Goal: Information Seeking & Learning: Learn about a topic

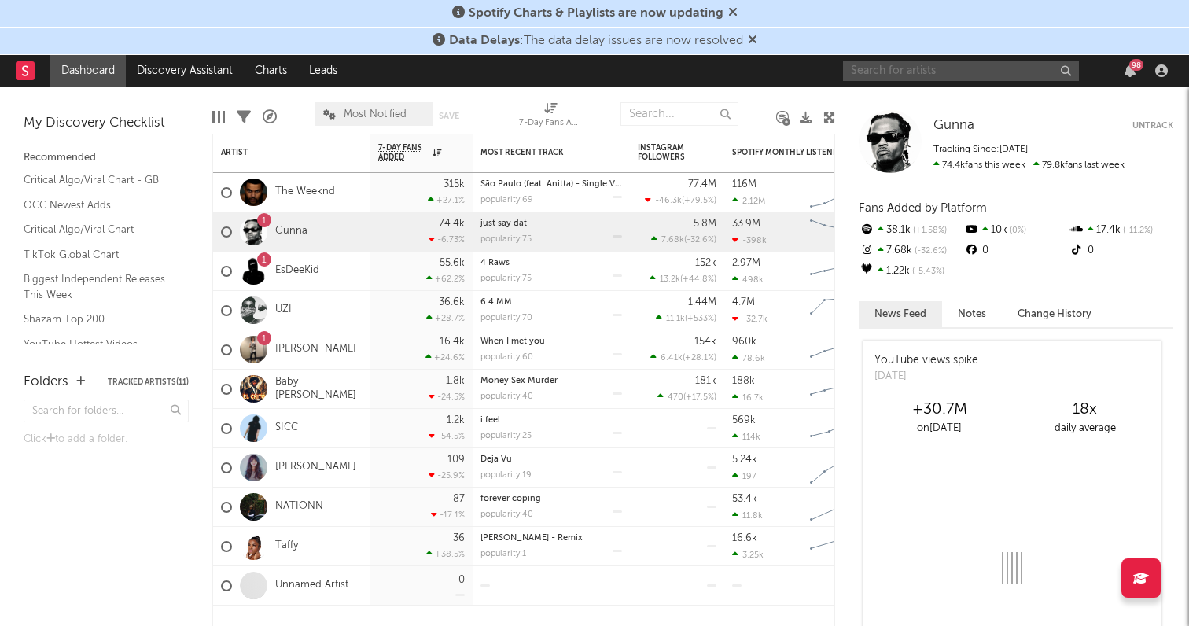
click at [905, 73] on input "text" at bounding box center [961, 71] width 236 height 20
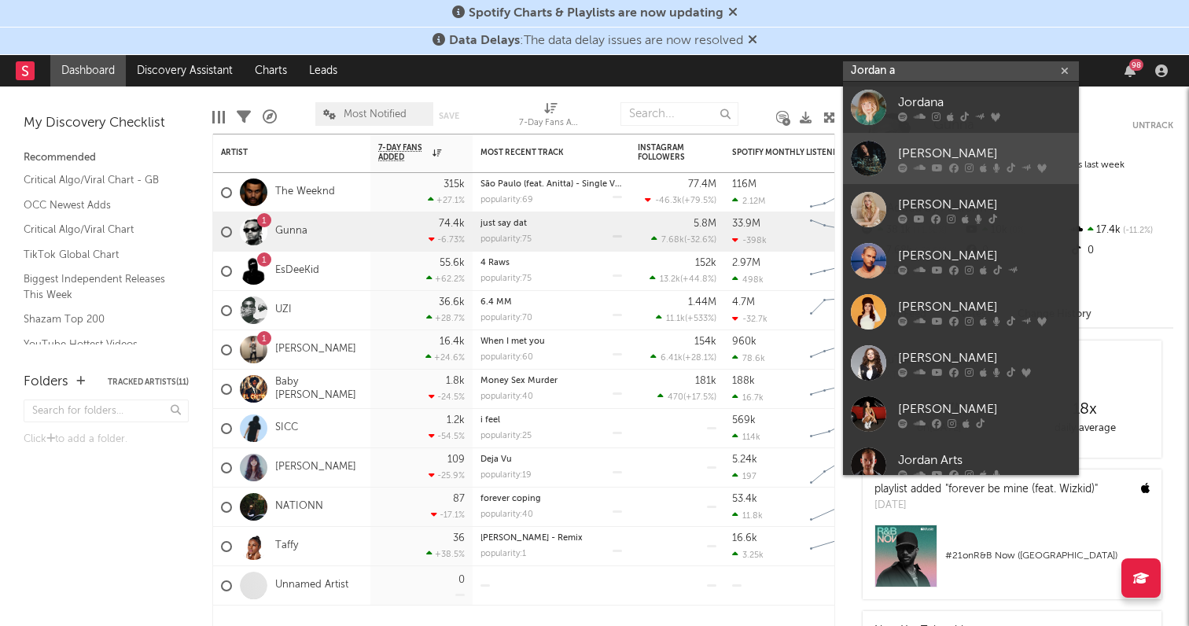
type input "Jordan a"
click at [933, 147] on div "[PERSON_NAME]" at bounding box center [984, 153] width 173 height 19
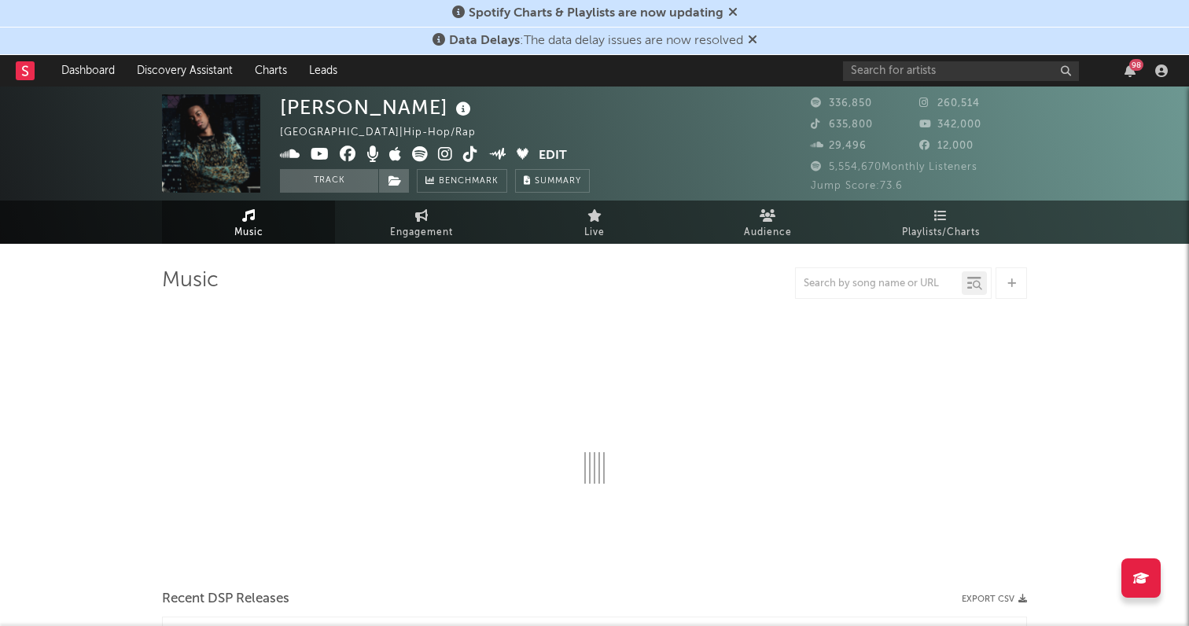
select select "6m"
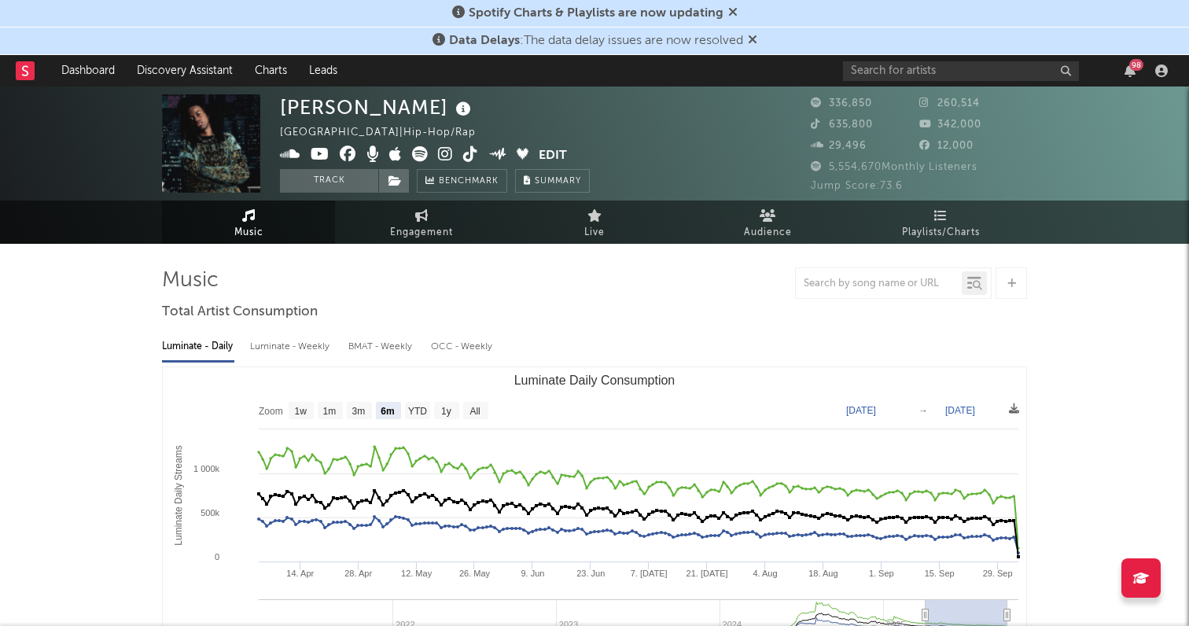
click at [445, 152] on icon at bounding box center [445, 154] width 15 height 16
click at [470, 149] on icon at bounding box center [470, 154] width 15 height 16
click at [311, 152] on icon at bounding box center [320, 154] width 19 height 16
click at [730, 14] on icon at bounding box center [732, 12] width 9 height 13
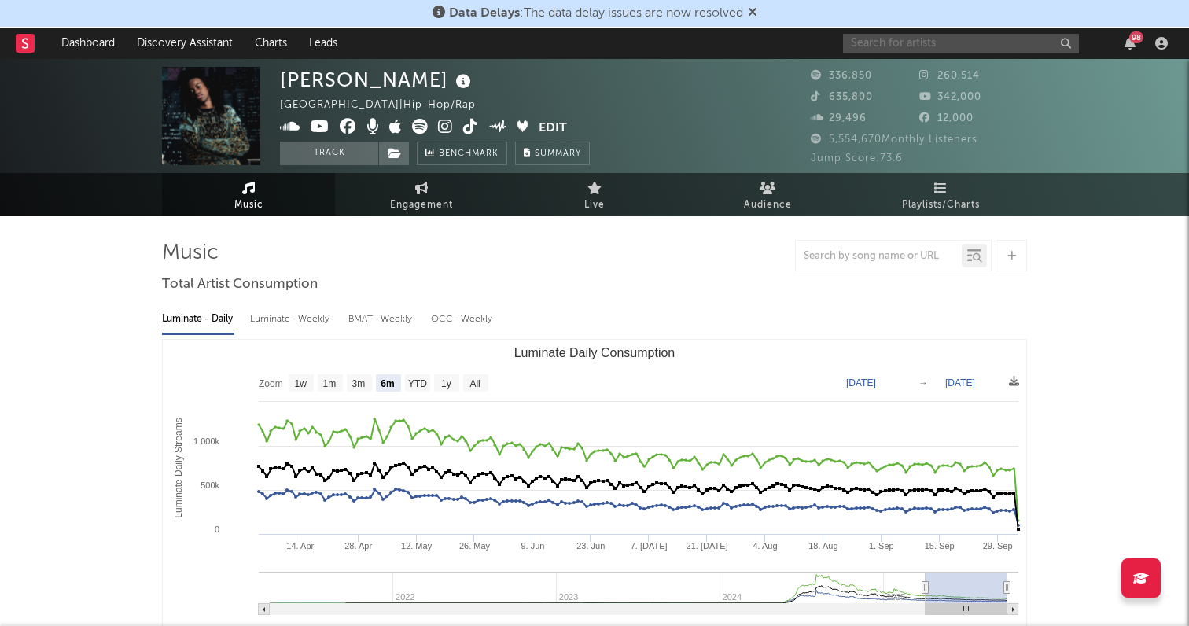
click at [950, 42] on input "text" at bounding box center [961, 44] width 236 height 20
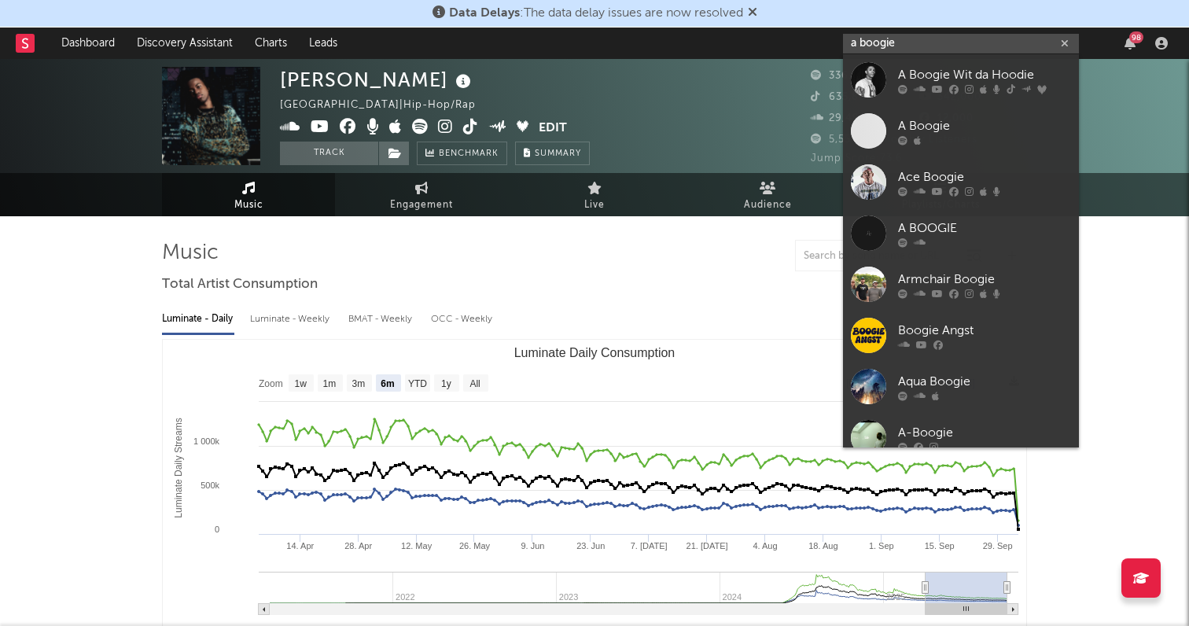
type input "a boogie"
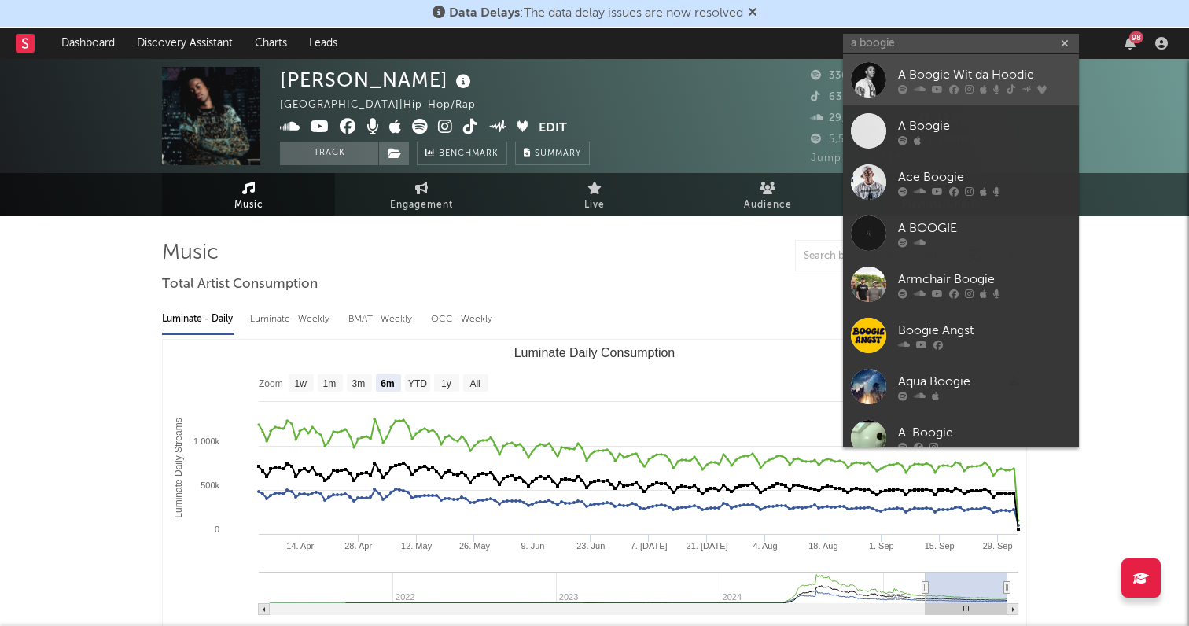
drag, startPoint x: 950, startPoint y: 42, endPoint x: 952, endPoint y: 74, distance: 31.5
click at [952, 74] on div "A Boogie Wit da Hoodie" at bounding box center [984, 74] width 173 height 19
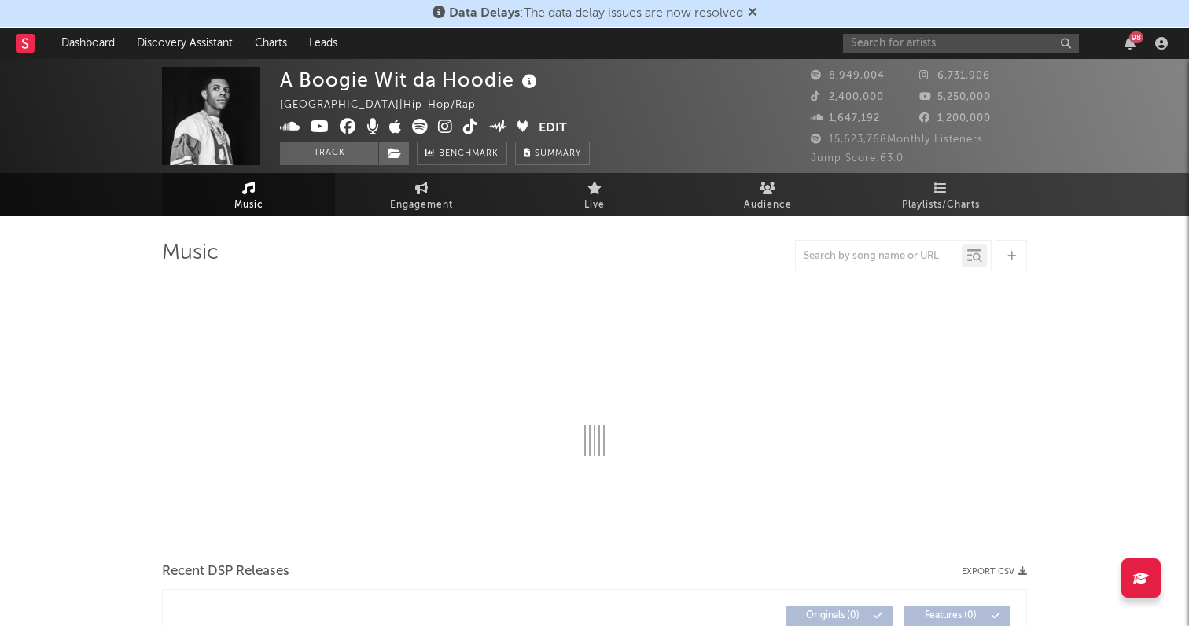
click at [446, 127] on icon at bounding box center [445, 127] width 15 height 16
select select "6m"
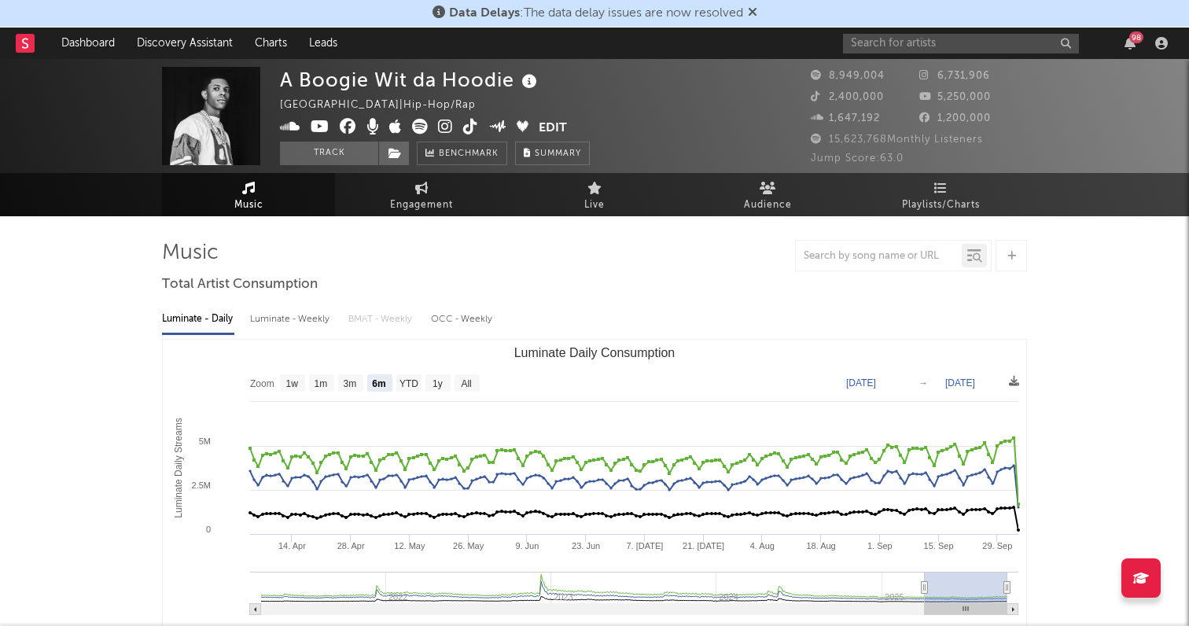
click at [465, 126] on icon at bounding box center [470, 127] width 15 height 16
click at [319, 131] on icon at bounding box center [320, 127] width 19 height 16
click at [919, 59] on div "A Boogie Wit da Hoodie United States | Hip-Hop/Rap Edit Track Benchmark Summary…" at bounding box center [594, 116] width 1189 height 114
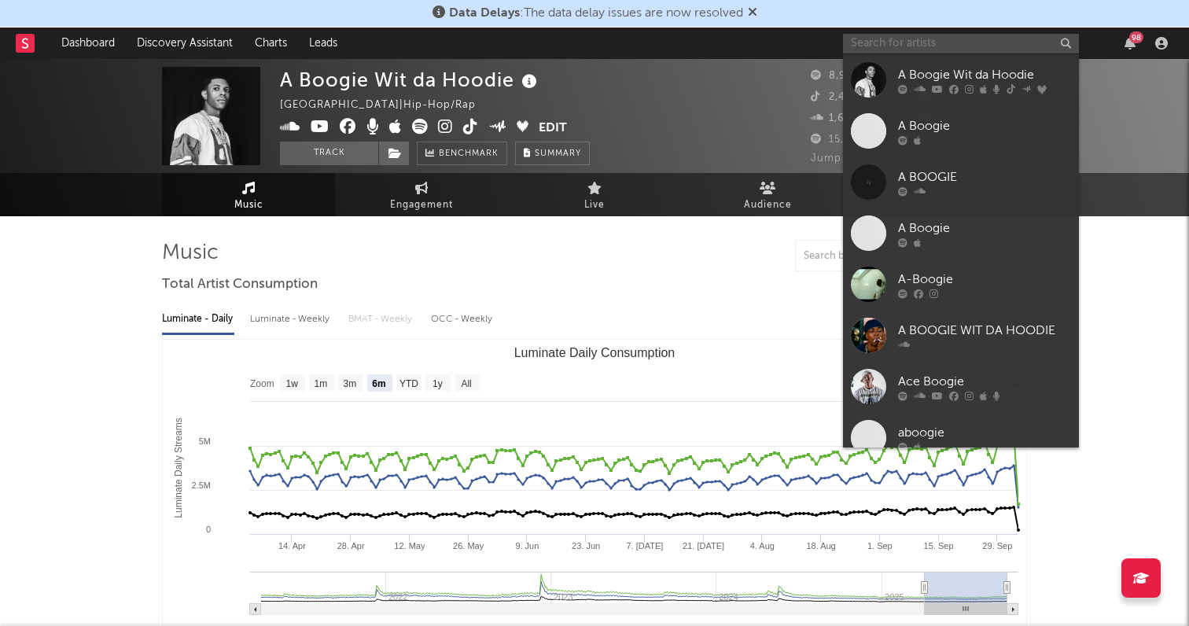
click at [915, 43] on input "text" at bounding box center [961, 44] width 236 height 20
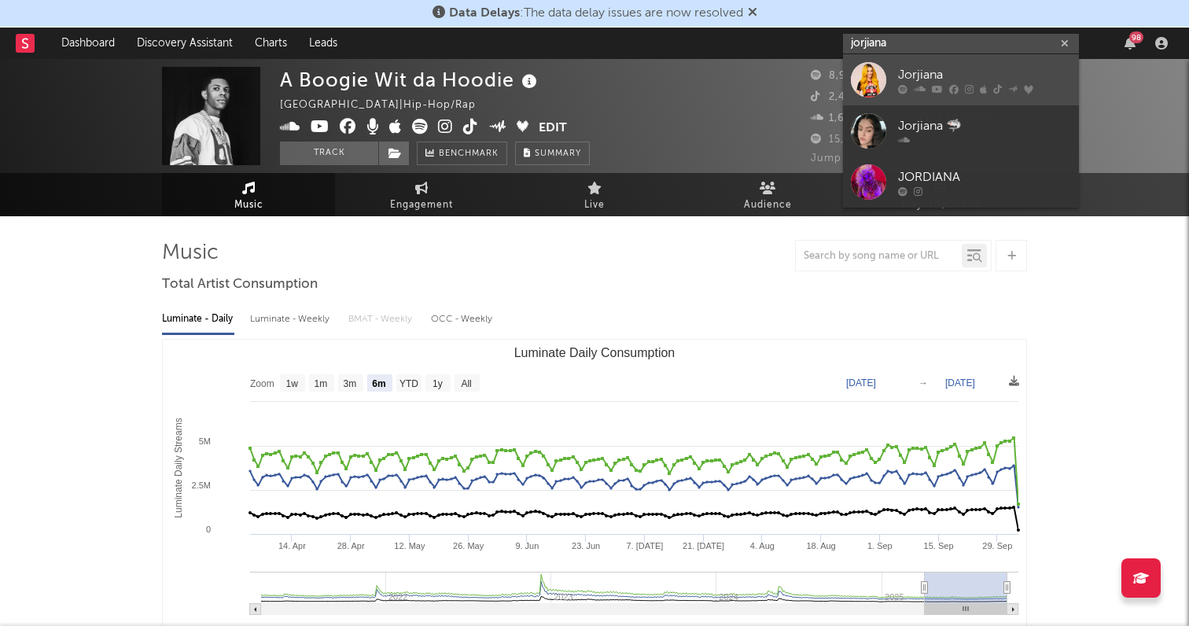
type input "jorjiana"
click at [925, 73] on div "Jorjiana" at bounding box center [984, 74] width 173 height 19
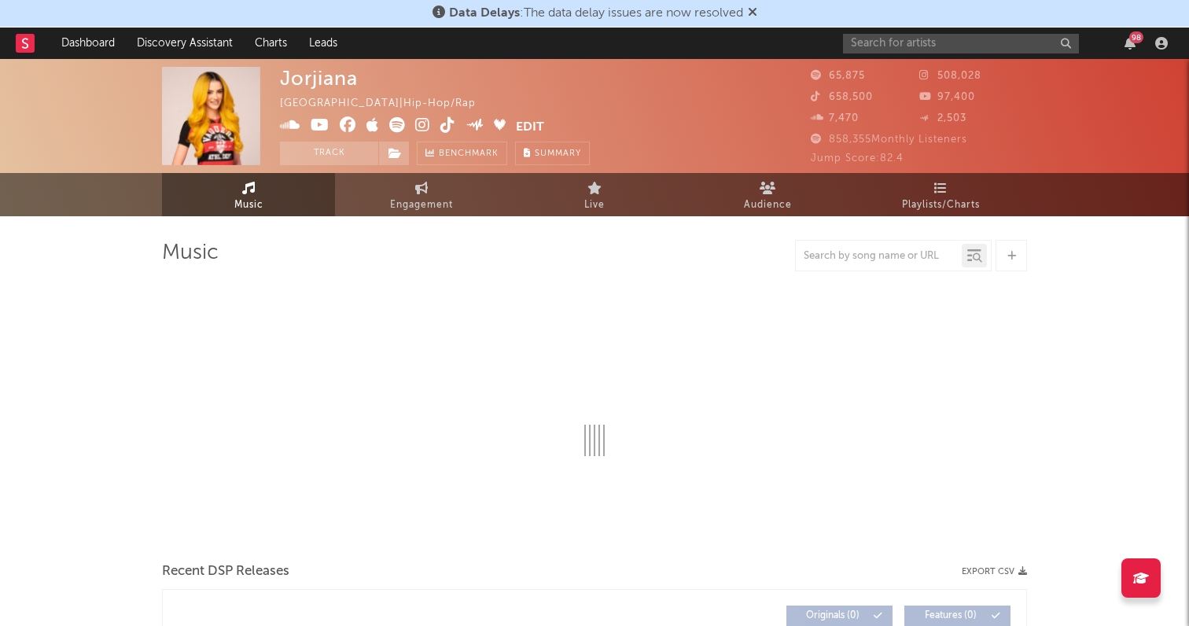
select select "6m"
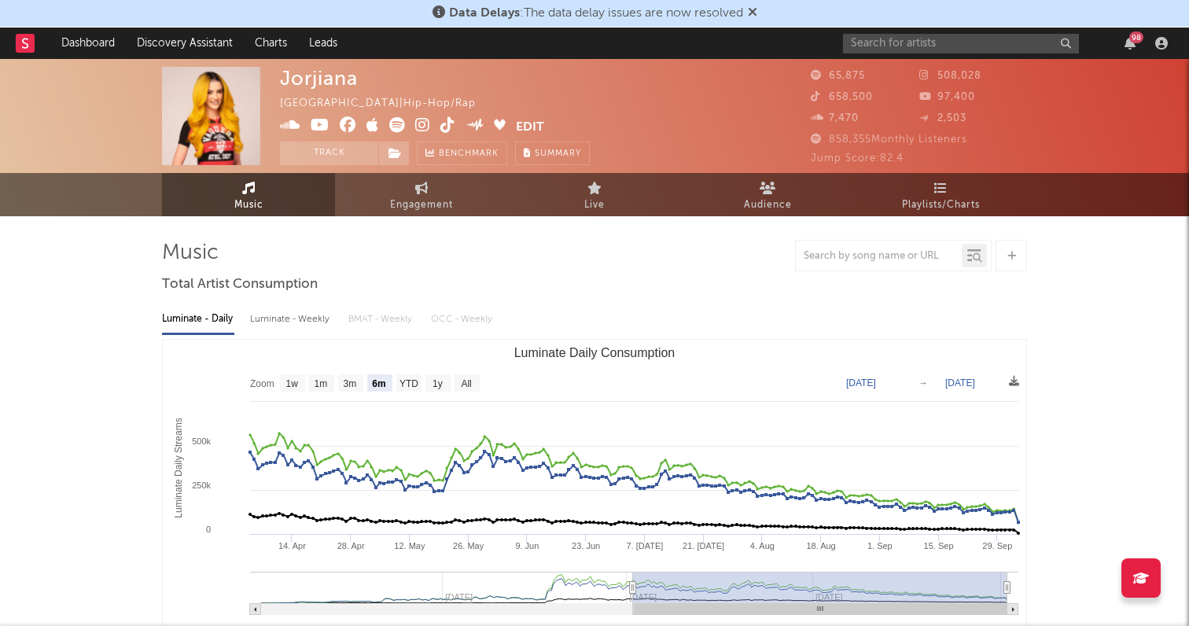
click at [417, 127] on icon at bounding box center [422, 125] width 15 height 16
click at [443, 125] on icon at bounding box center [447, 125] width 15 height 16
click at [319, 121] on icon at bounding box center [320, 125] width 19 height 16
click at [892, 45] on input "text" at bounding box center [961, 44] width 236 height 20
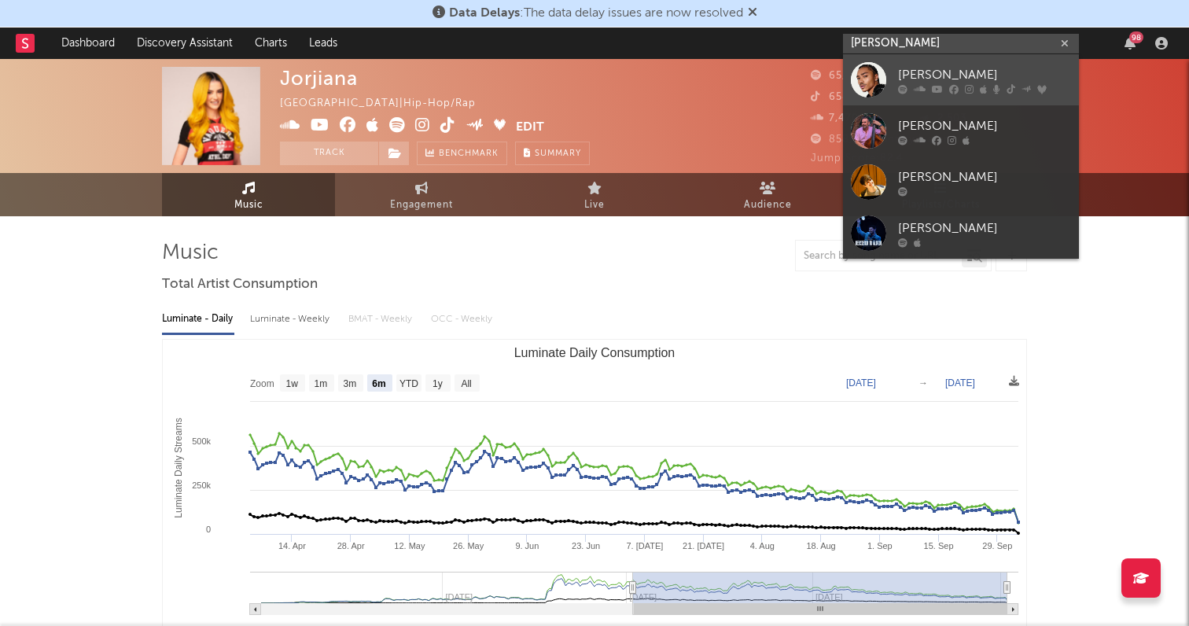
type input "josh Levi"
drag, startPoint x: 920, startPoint y: 59, endPoint x: 986, endPoint y: 72, distance: 67.4
click at [986, 72] on div "[PERSON_NAME]" at bounding box center [984, 74] width 173 height 19
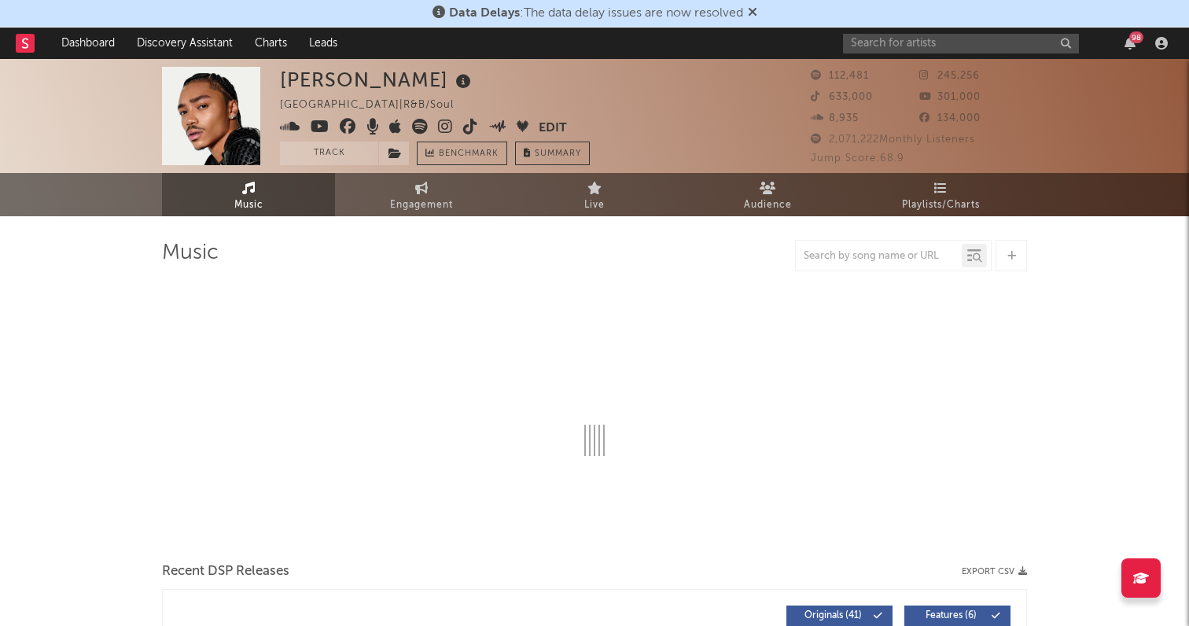
click at [449, 124] on icon at bounding box center [445, 127] width 15 height 16
select select "6m"
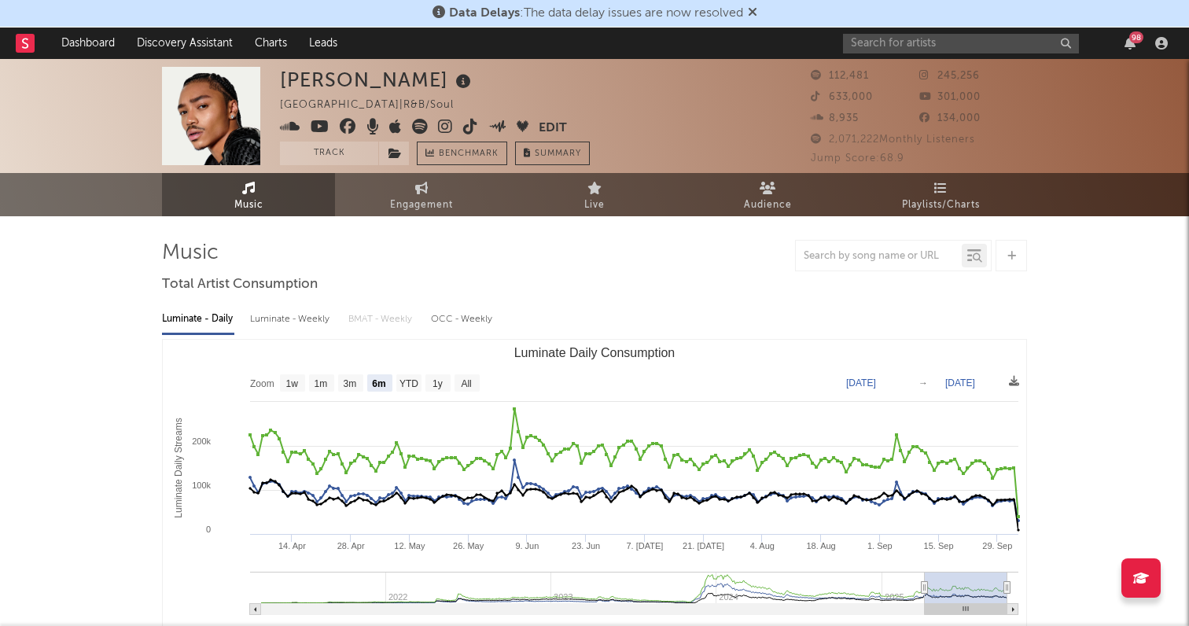
click at [468, 121] on icon at bounding box center [470, 127] width 15 height 16
click at [308, 120] on span at bounding box center [409, 129] width 259 height 20
click at [311, 120] on icon at bounding box center [320, 127] width 19 height 16
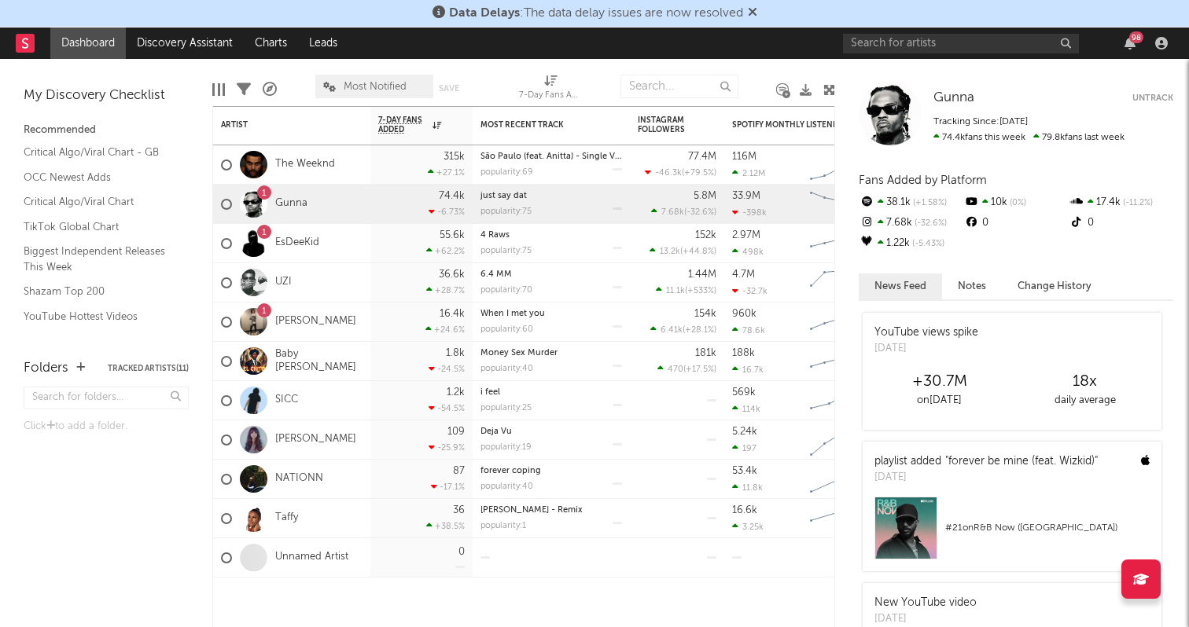
click at [939, 32] on div "98" at bounding box center [1008, 43] width 330 height 31
click at [939, 41] on input "text" at bounding box center [961, 44] width 236 height 20
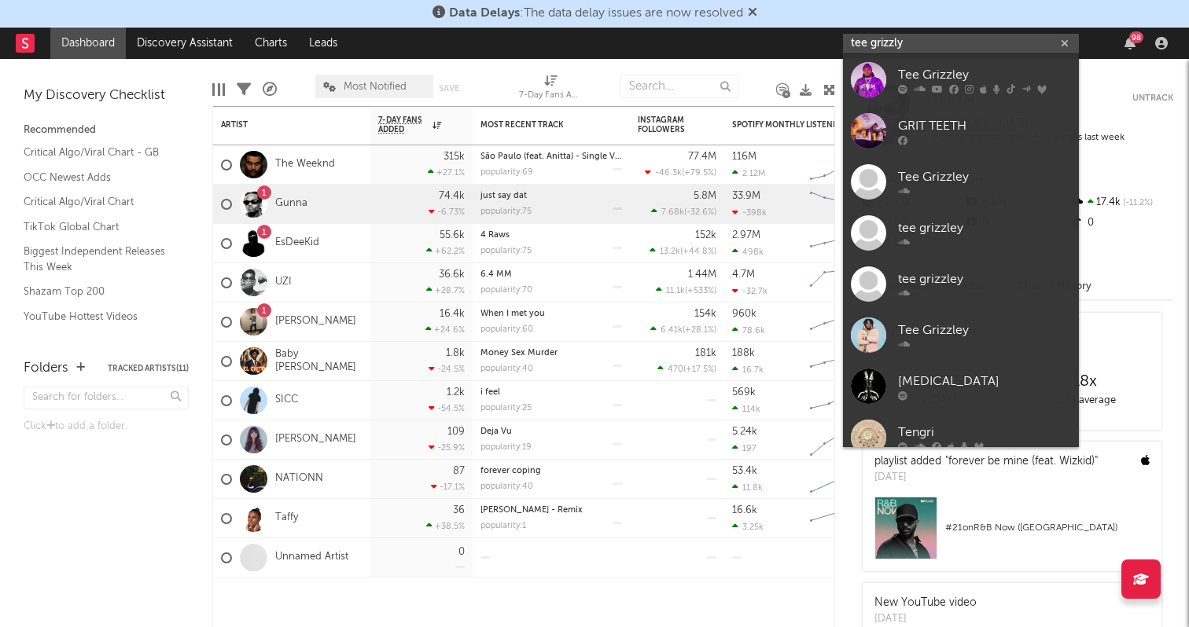
type input "tee grizzly"
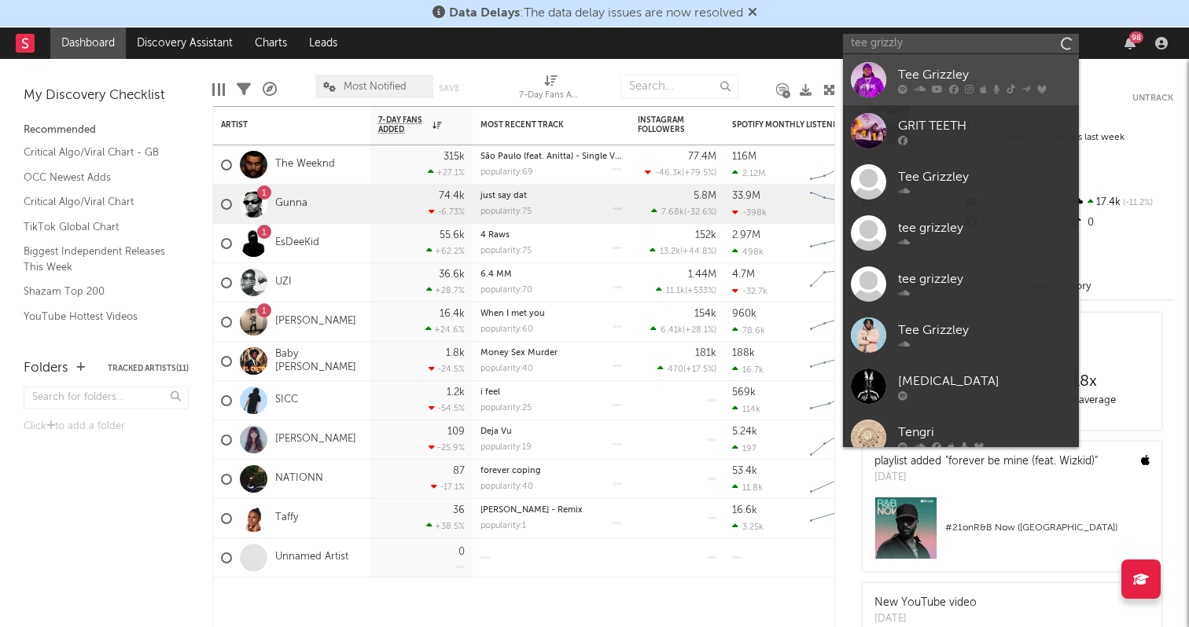
drag, startPoint x: 939, startPoint y: 40, endPoint x: 962, endPoint y: 75, distance: 42.5
click at [962, 75] on div "Tee Grizzley" at bounding box center [984, 74] width 173 height 19
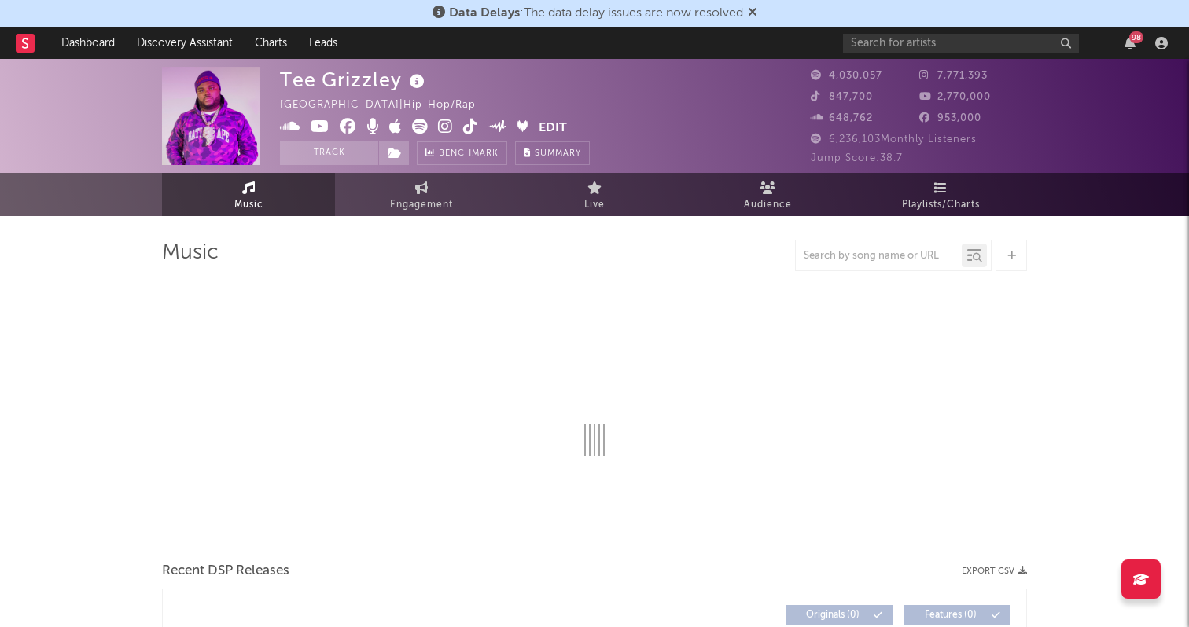
select select "6m"
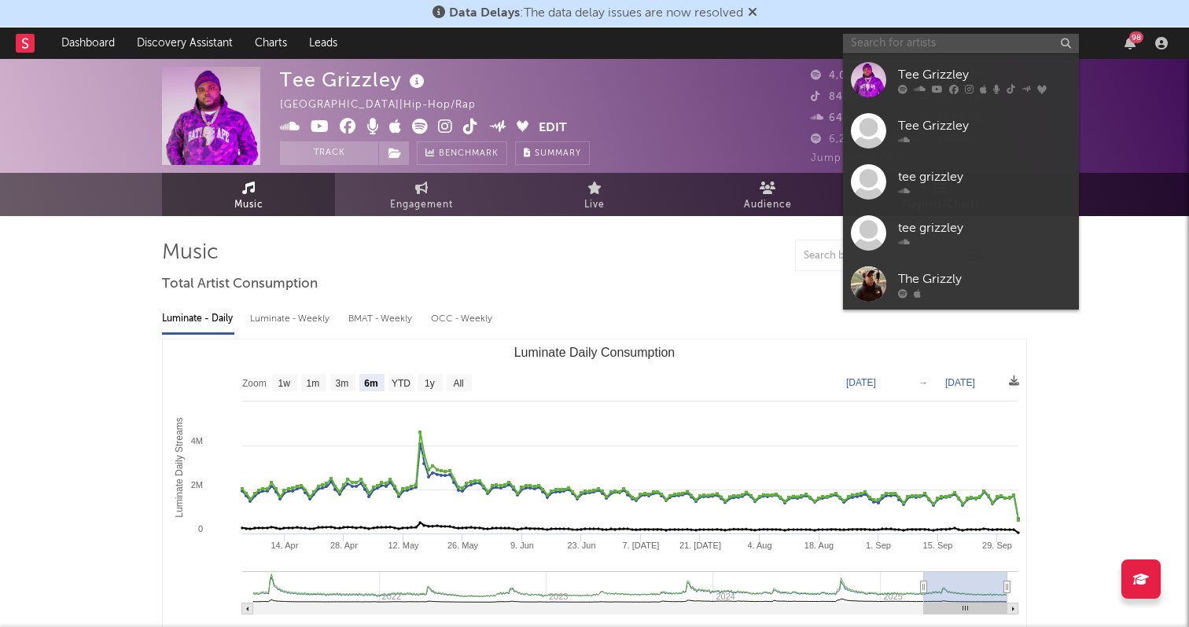
click at [938, 44] on input "text" at bounding box center [961, 44] width 236 height 20
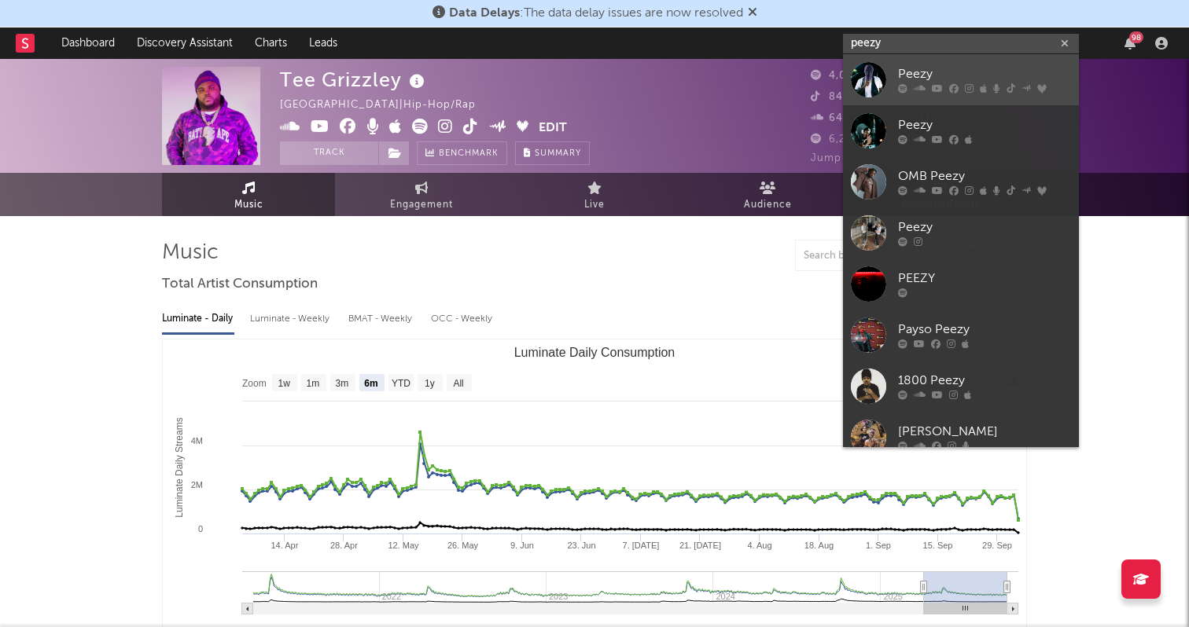
type input "Yeezy"
click at [1006, 62] on link "Peezy" at bounding box center [961, 79] width 236 height 51
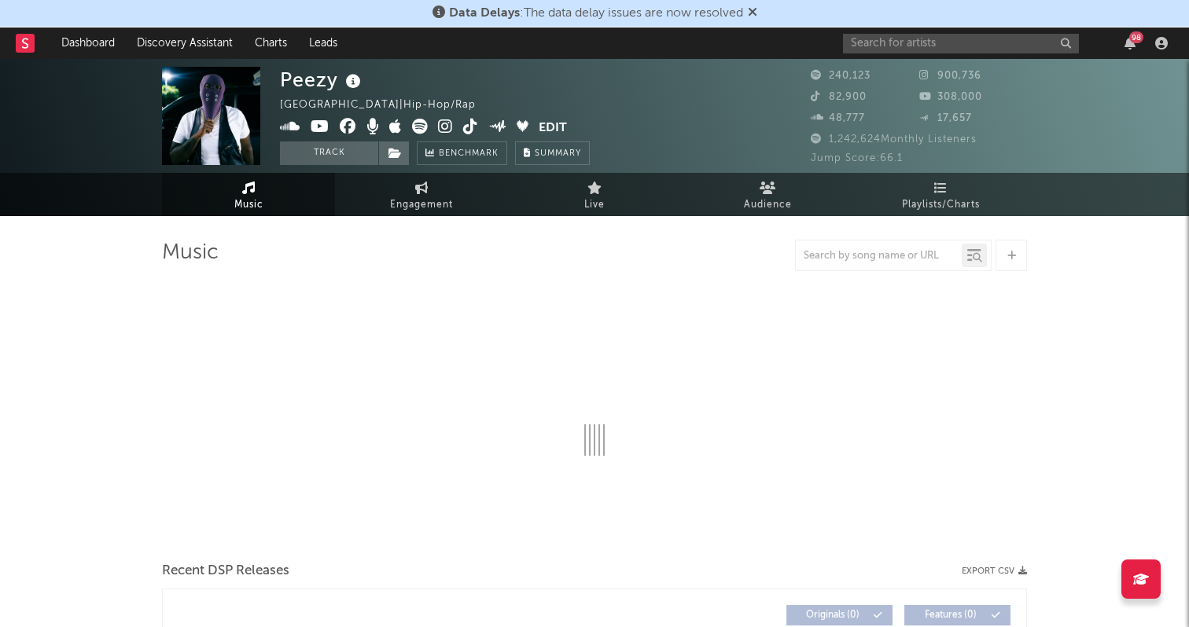
select select "6m"
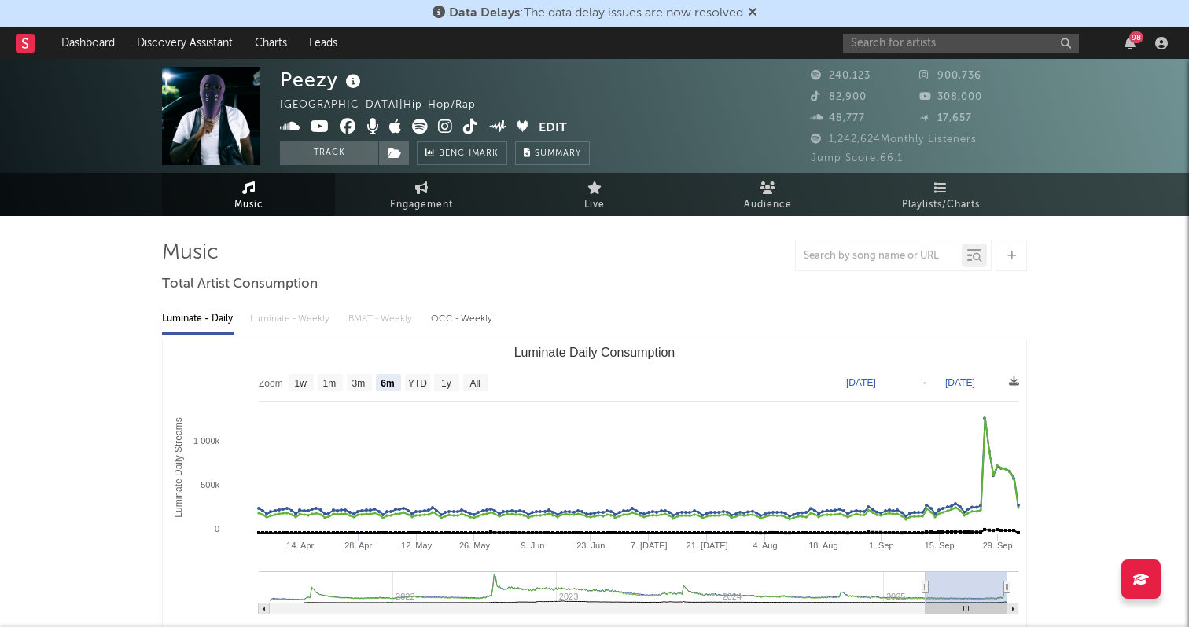
click at [913, 20] on div "Data Delays : The data delay issues are now resolved" at bounding box center [594, 14] width 1189 height 28
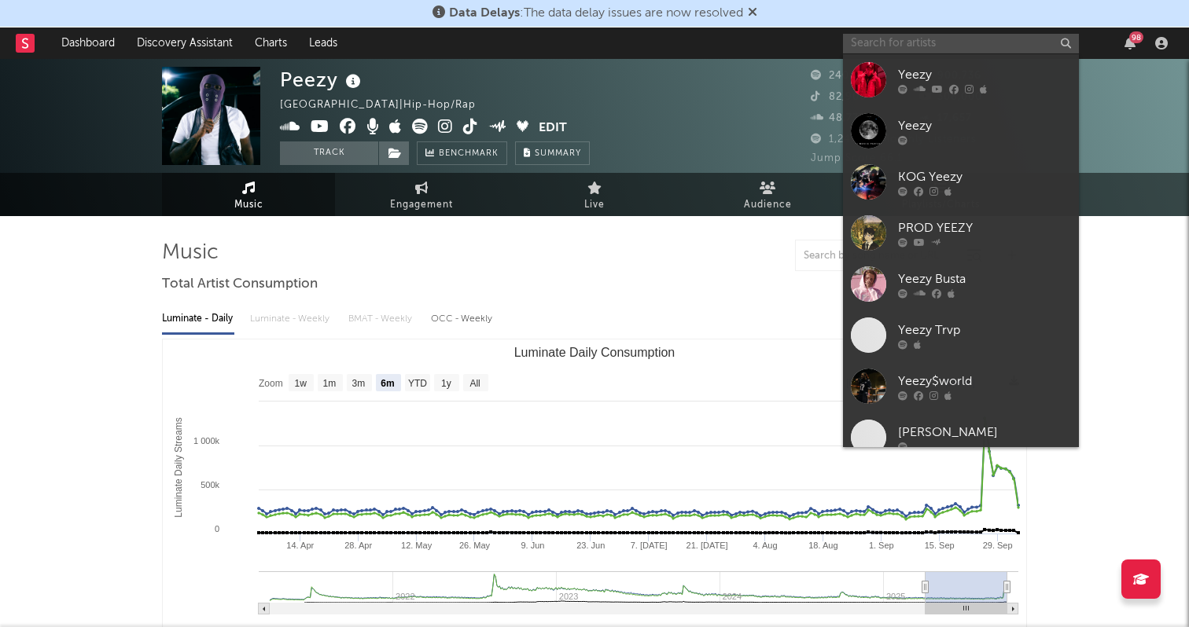
click at [913, 35] on input "text" at bounding box center [961, 44] width 236 height 20
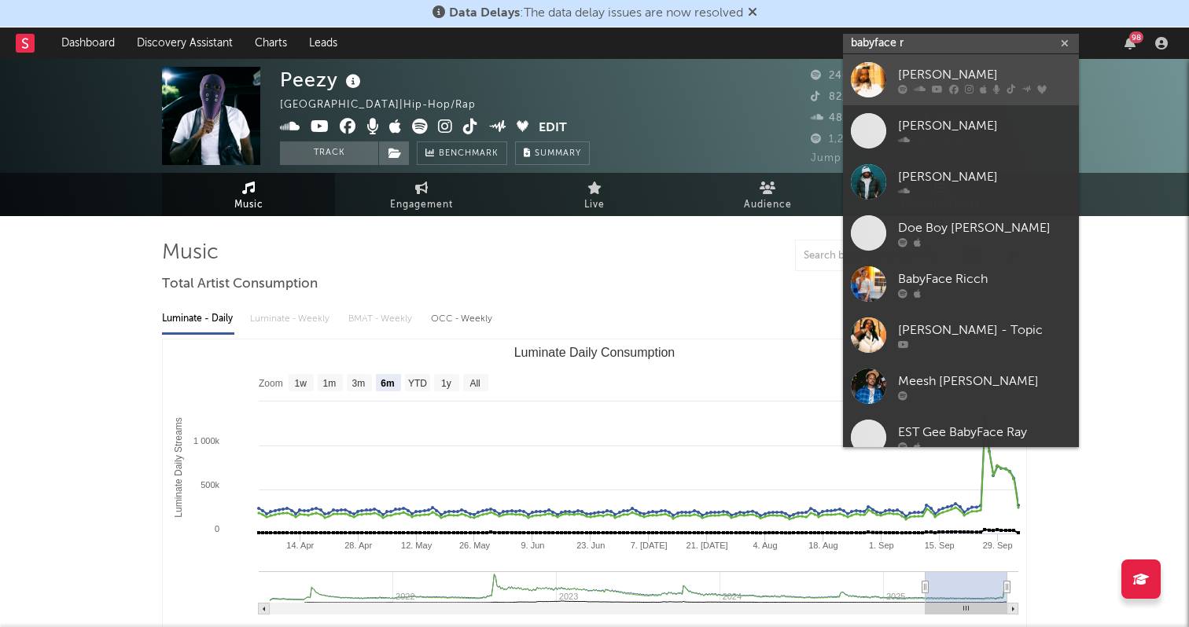
type input "babyface r"
click at [945, 72] on div "[PERSON_NAME]" at bounding box center [984, 74] width 173 height 19
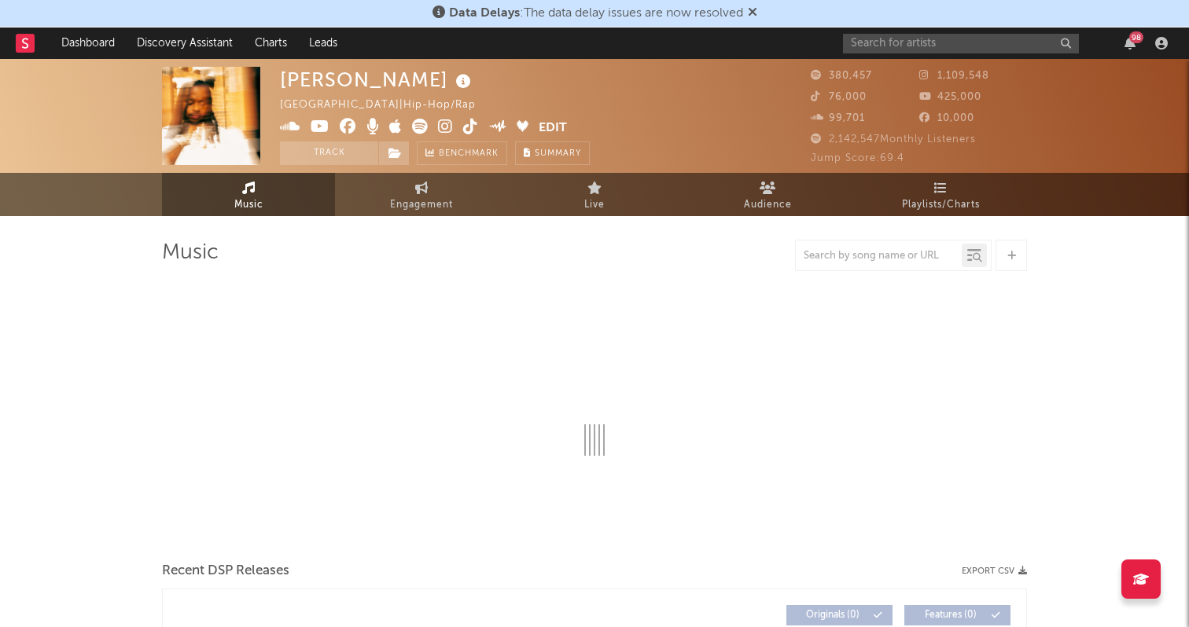
select select "6m"
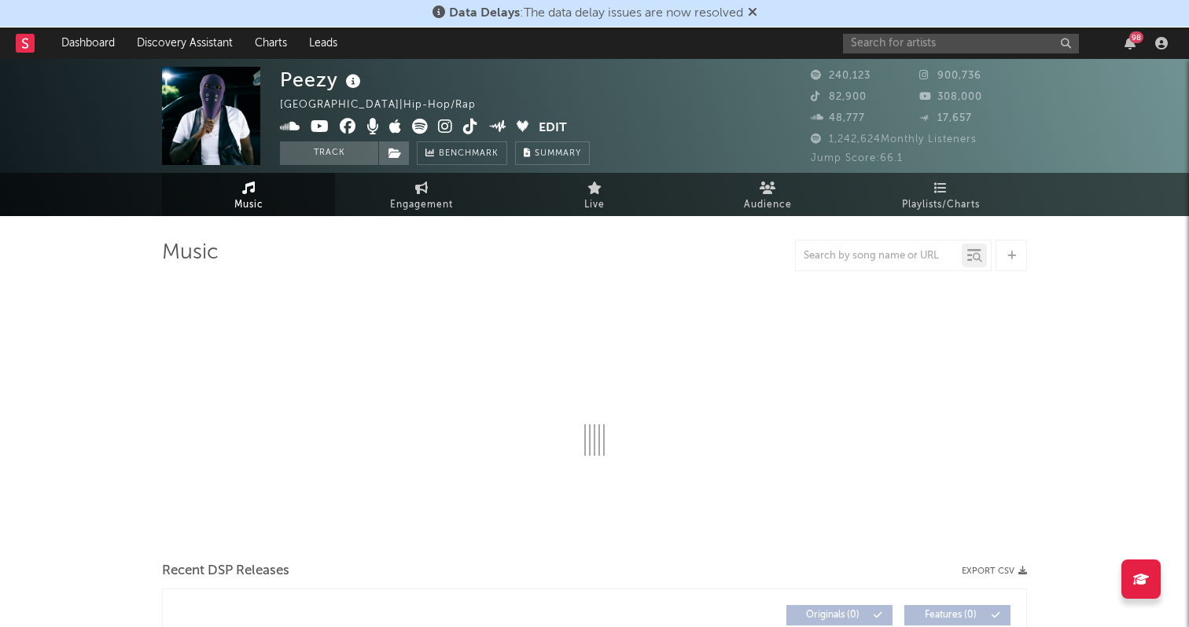
select select "6m"
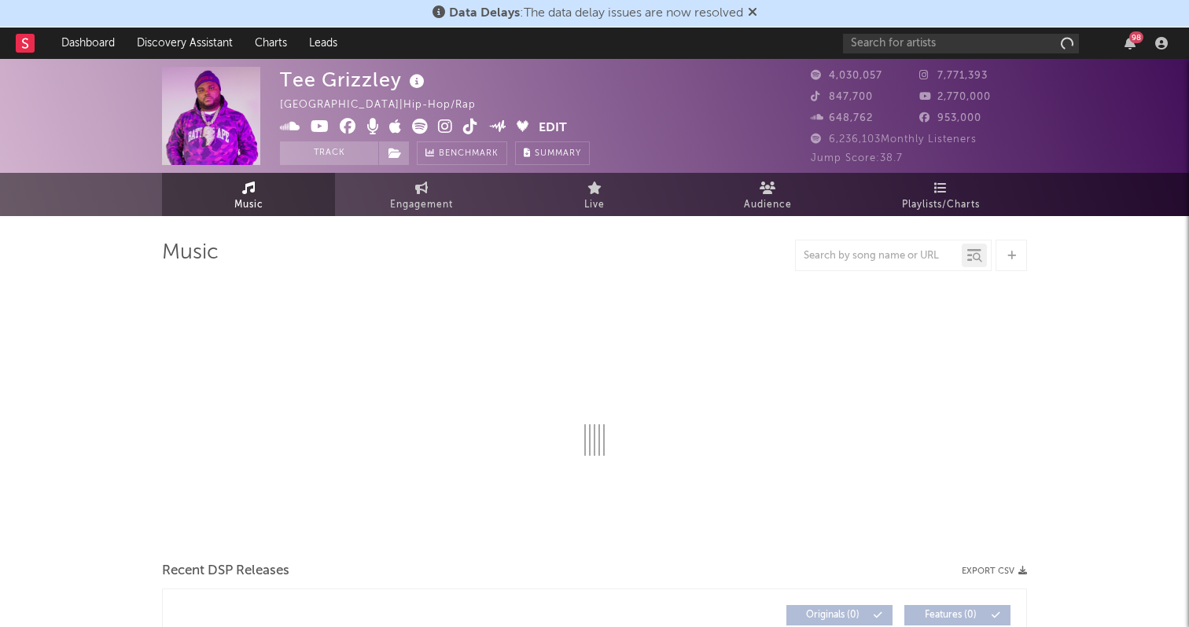
select select "6m"
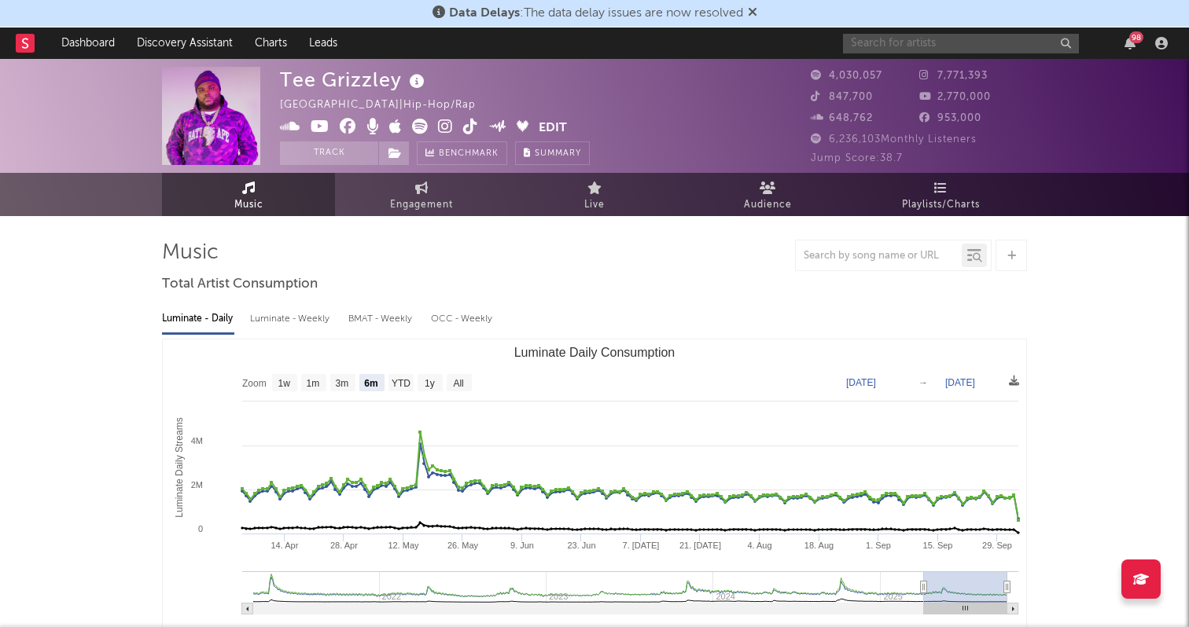
click at [859, 45] on input "text" at bounding box center [961, 44] width 236 height 20
type input "k3"
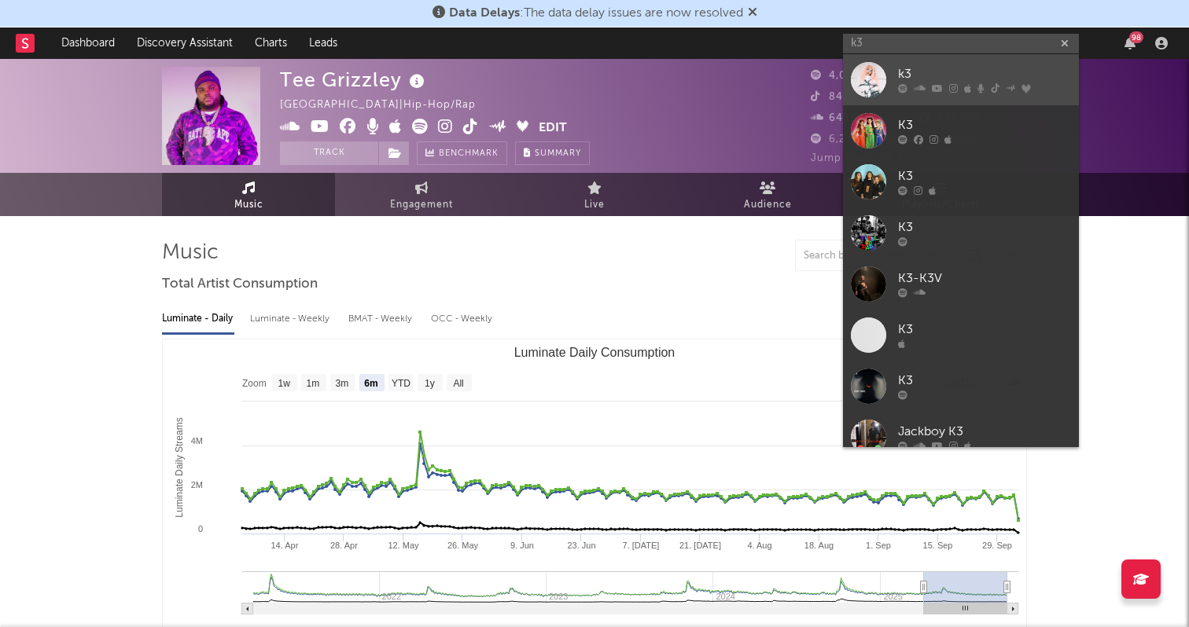
click at [940, 76] on div "k3" at bounding box center [984, 74] width 173 height 19
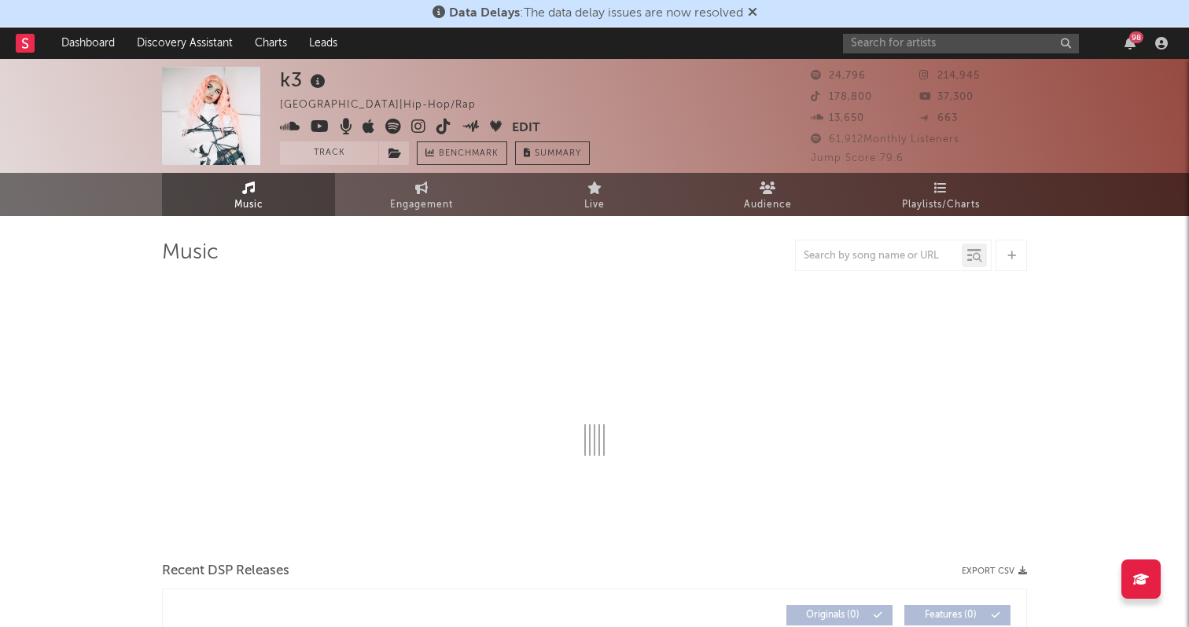
select select "6m"
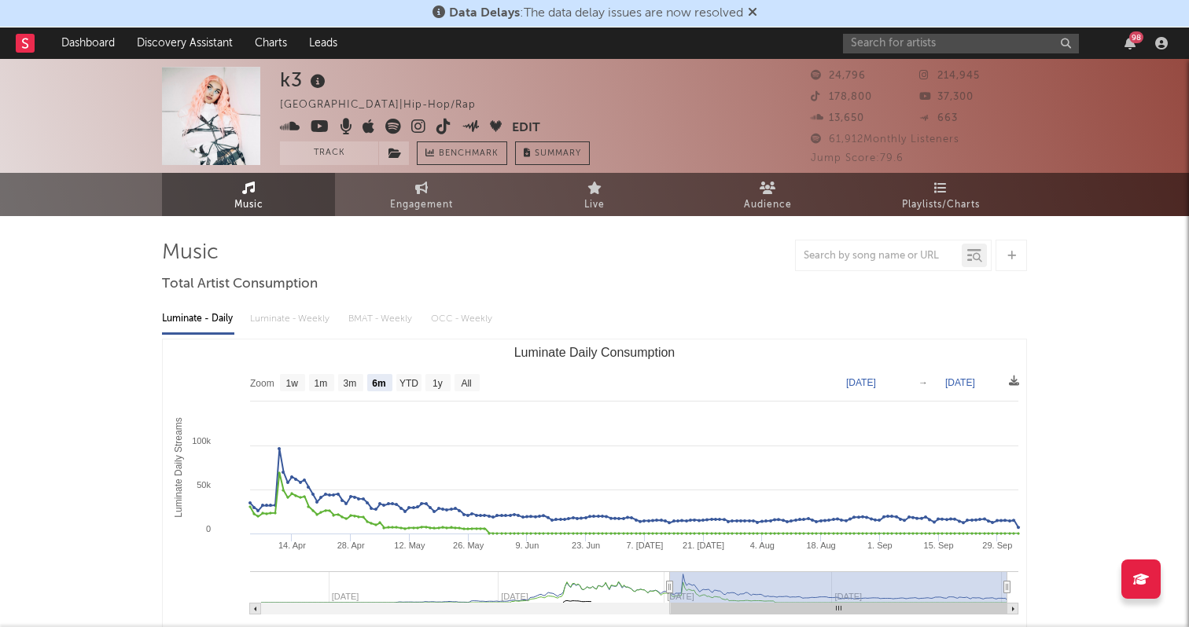
click at [421, 124] on icon at bounding box center [418, 127] width 15 height 16
click at [436, 130] on icon at bounding box center [443, 127] width 15 height 16
click at [317, 124] on icon at bounding box center [320, 127] width 19 height 16
click at [322, 125] on icon at bounding box center [320, 127] width 19 height 16
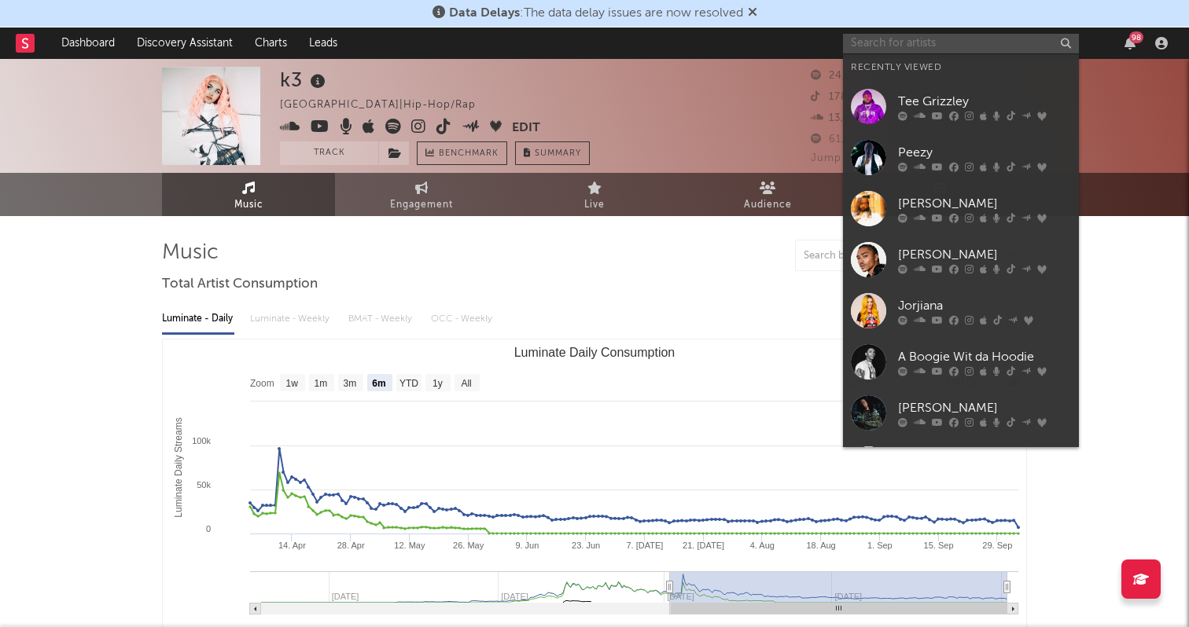
click at [893, 47] on input "text" at bounding box center [961, 44] width 236 height 20
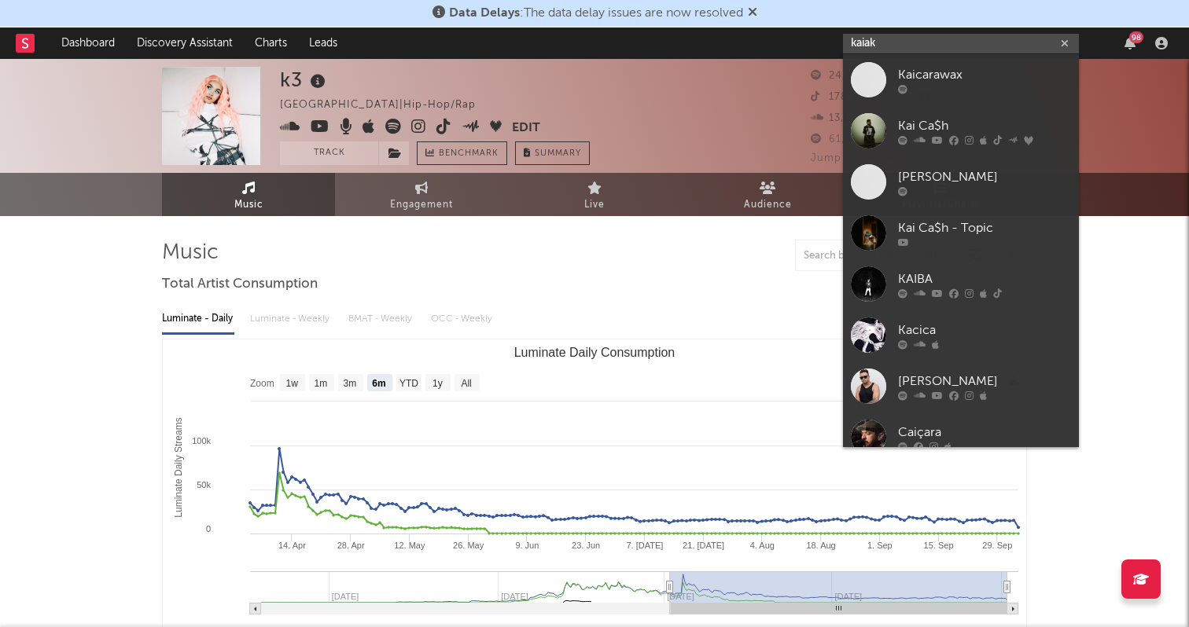
type input "kaiak"
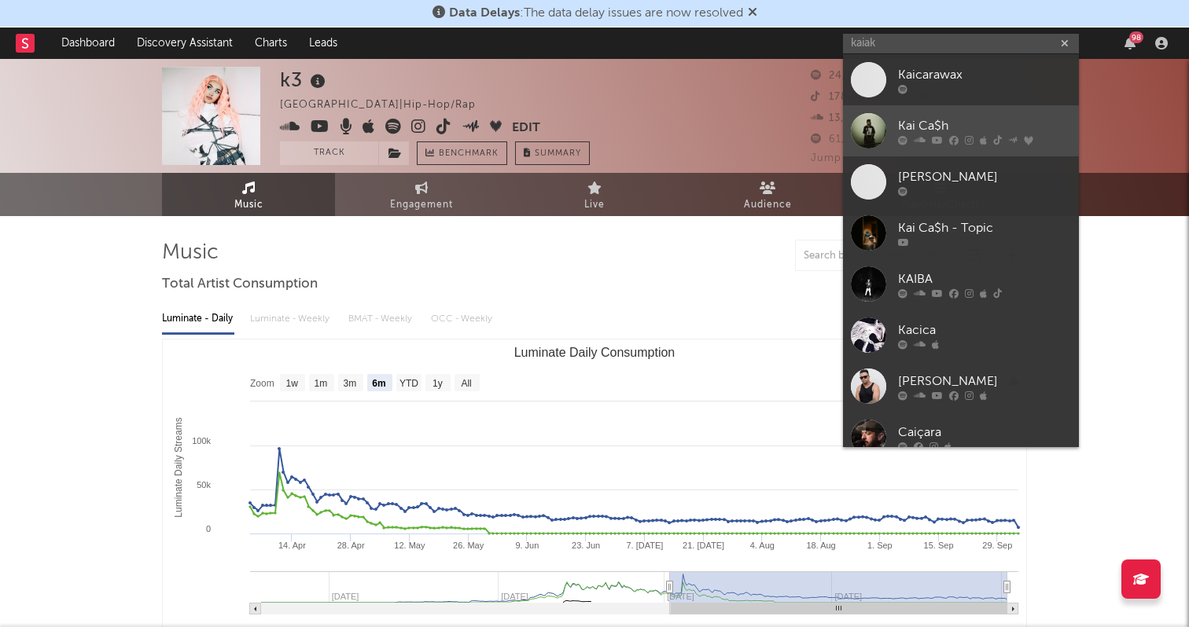
drag, startPoint x: 911, startPoint y: 7, endPoint x: 982, endPoint y: 123, distance: 135.5
click at [982, 123] on div "Kai Ca$h" at bounding box center [984, 125] width 173 height 19
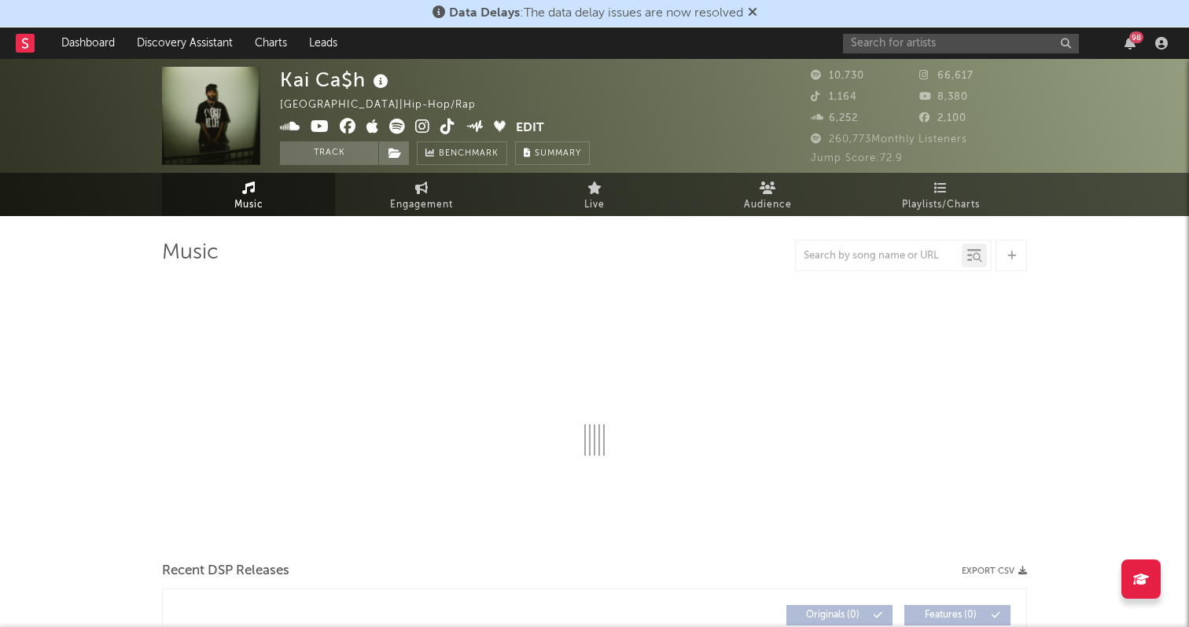
select select "6m"
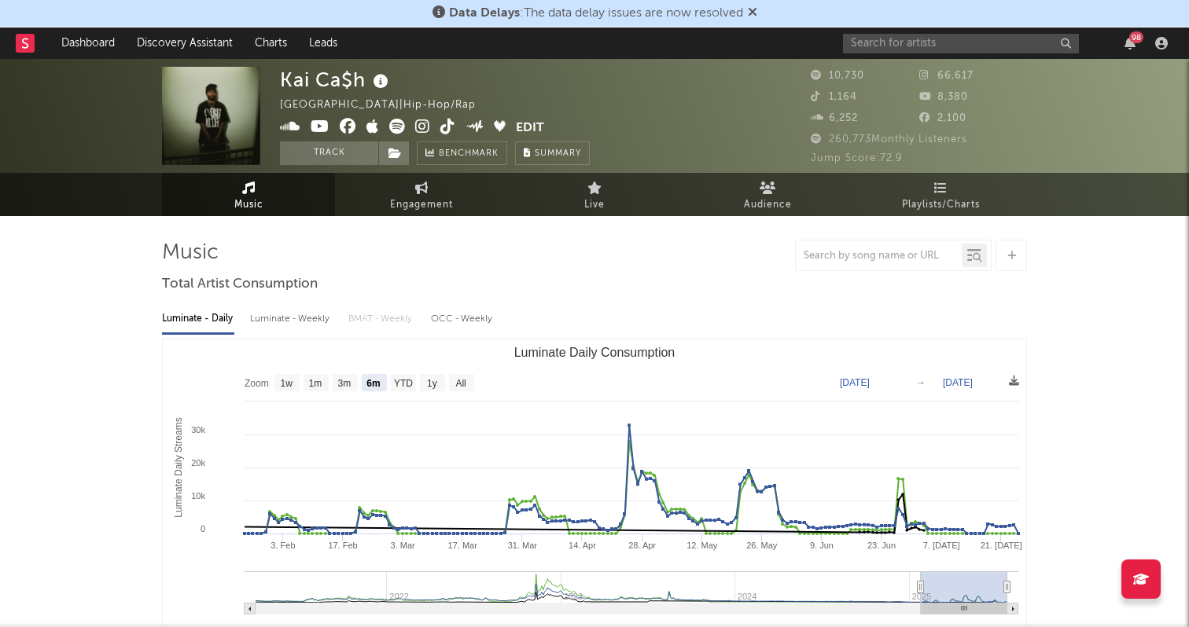
click at [425, 123] on icon at bounding box center [422, 127] width 15 height 16
click at [447, 126] on icon at bounding box center [447, 127] width 15 height 16
click at [327, 128] on icon at bounding box center [320, 127] width 19 height 16
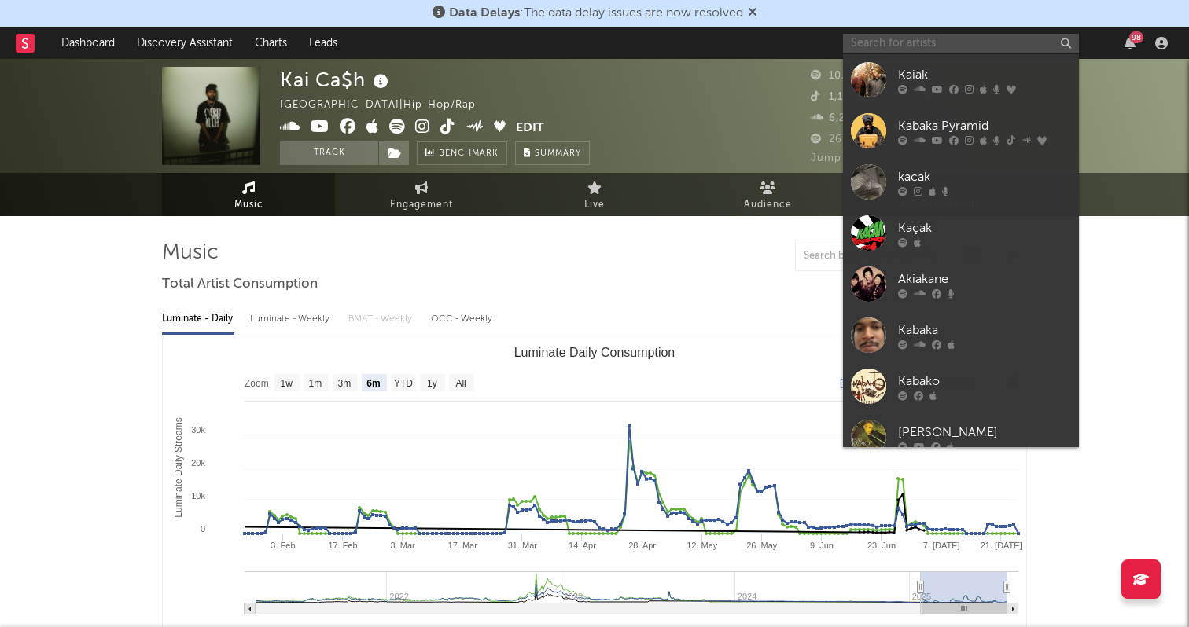
click at [947, 49] on input "text" at bounding box center [961, 44] width 236 height 20
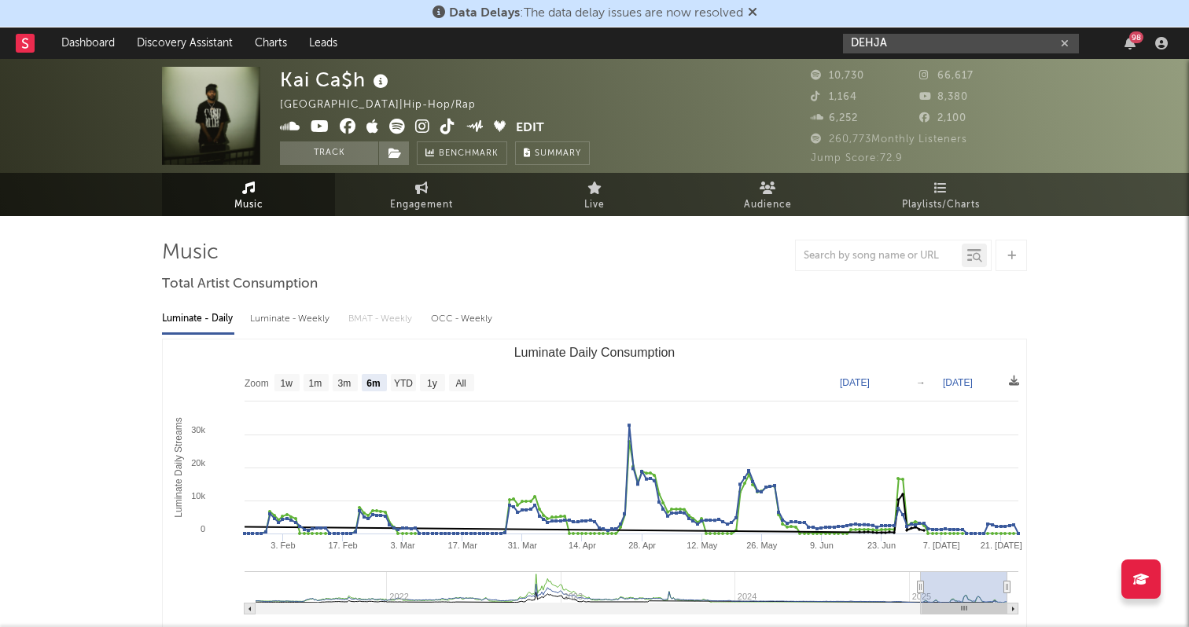
type input "DEHJA"
click at [28, 40] on icon at bounding box center [25, 43] width 6 height 10
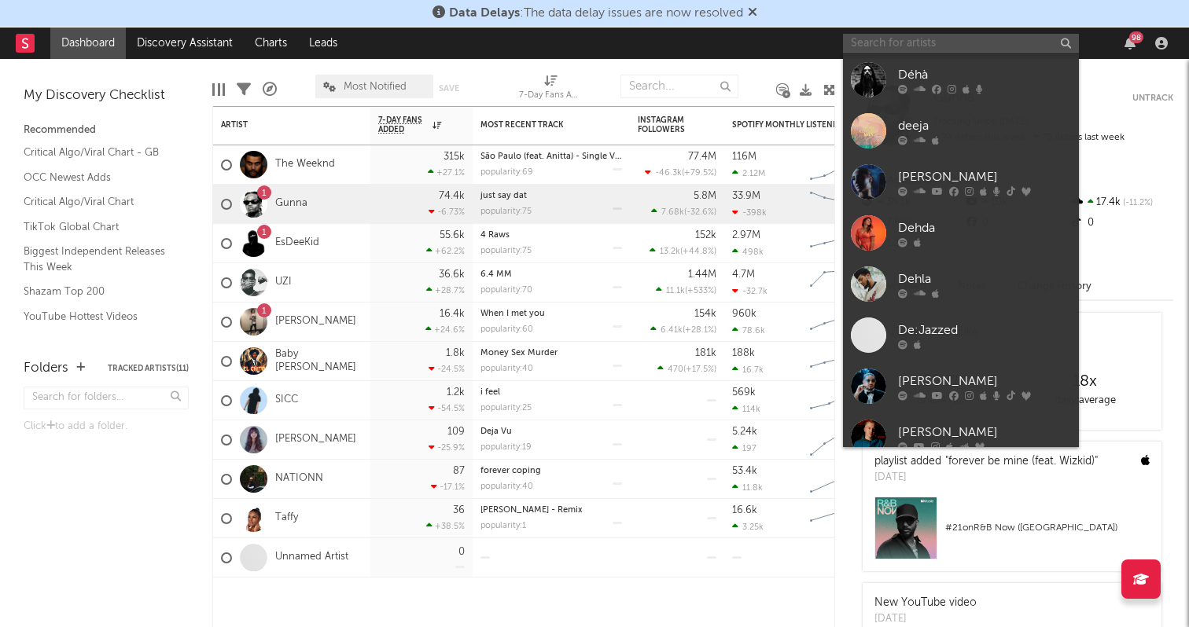
click at [905, 51] on input "text" at bounding box center [961, 44] width 236 height 20
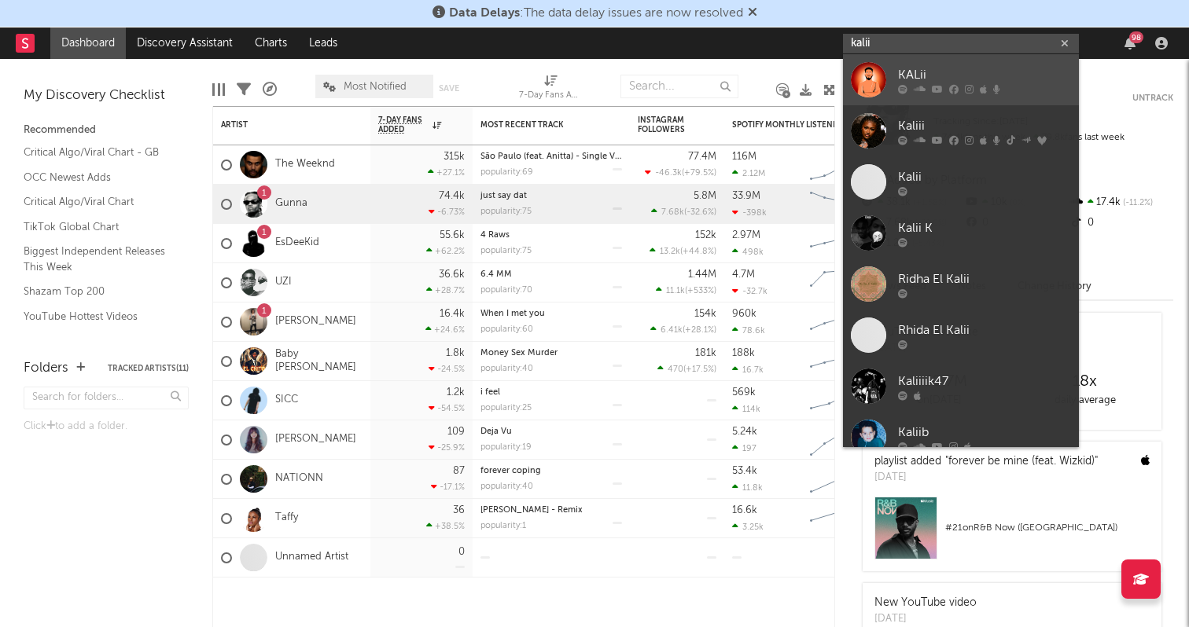
type input "kalii"
click at [960, 72] on div "KALii" at bounding box center [984, 74] width 173 height 19
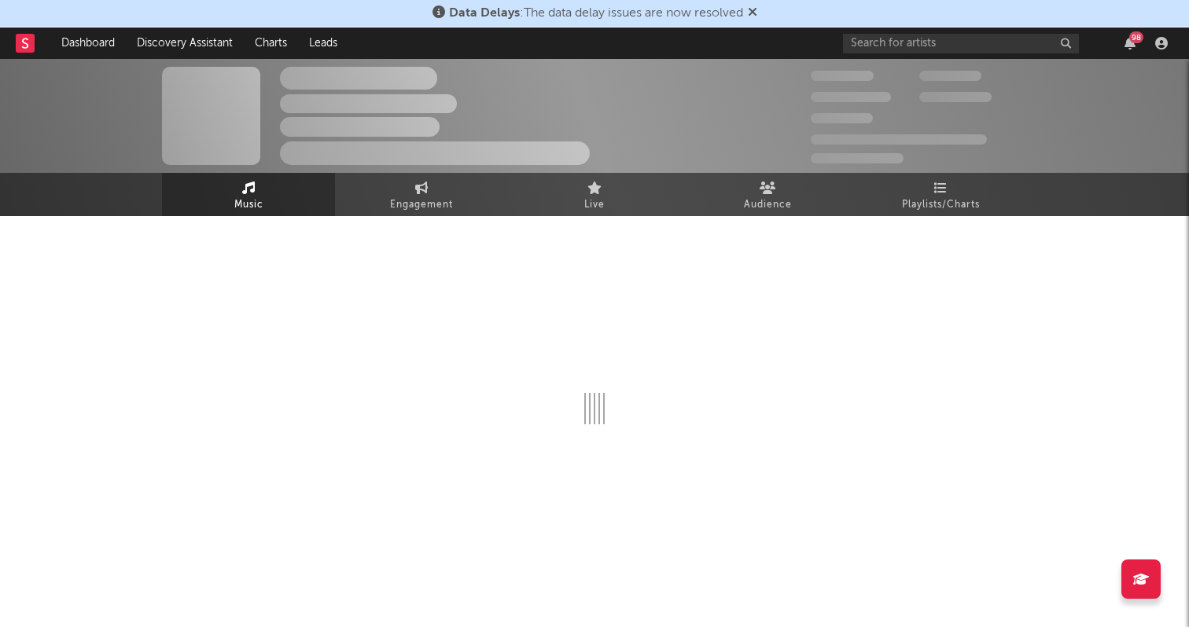
select select "6m"
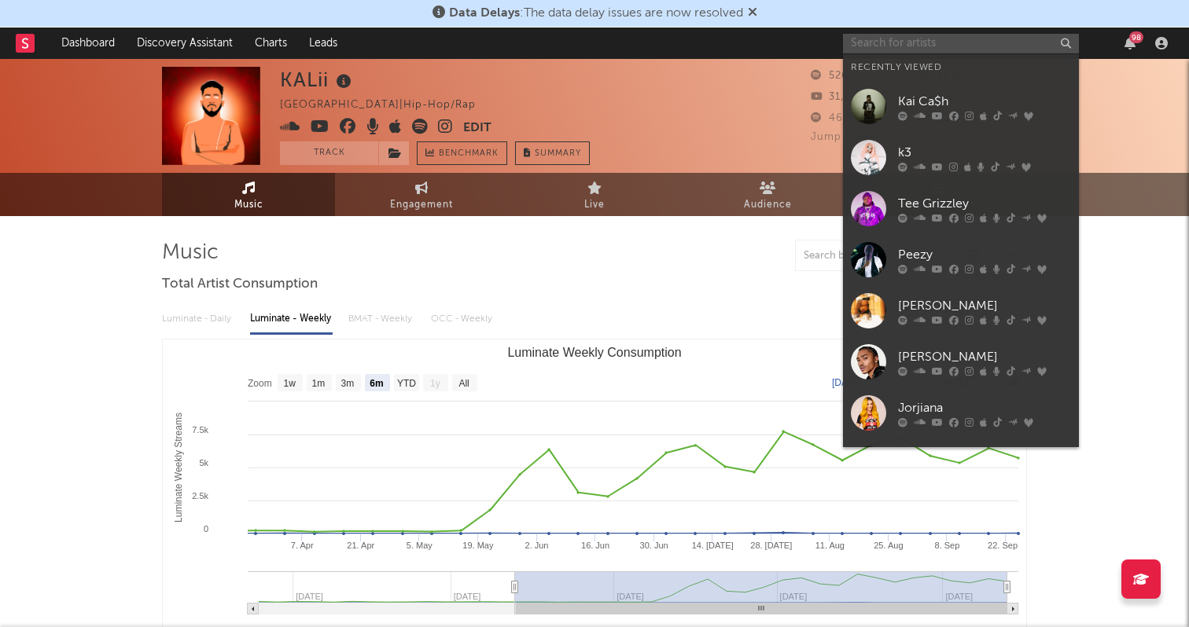
click at [897, 38] on input "text" at bounding box center [961, 44] width 236 height 20
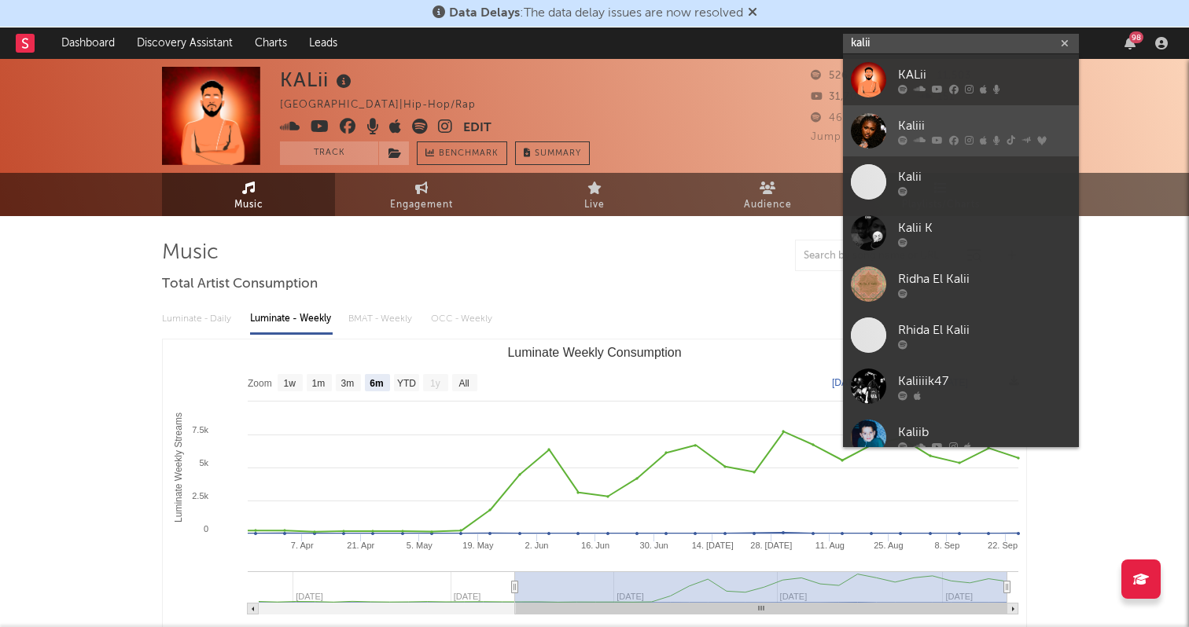
type input "kalii"
click at [936, 121] on div "Kaliii" at bounding box center [984, 125] width 173 height 19
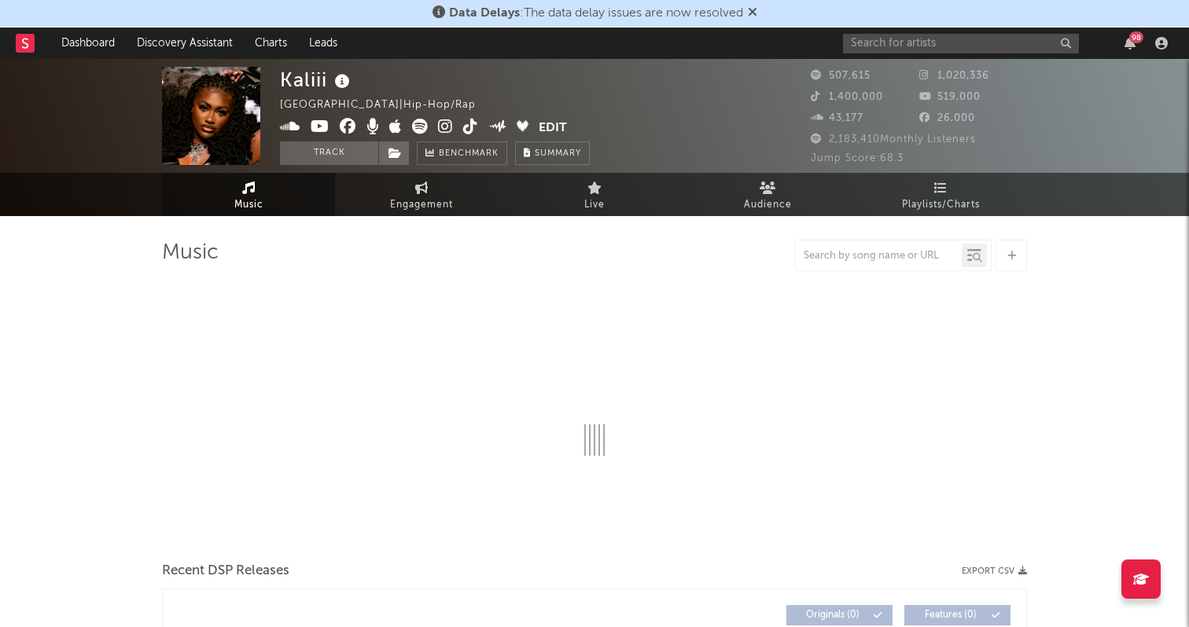
select select "6m"
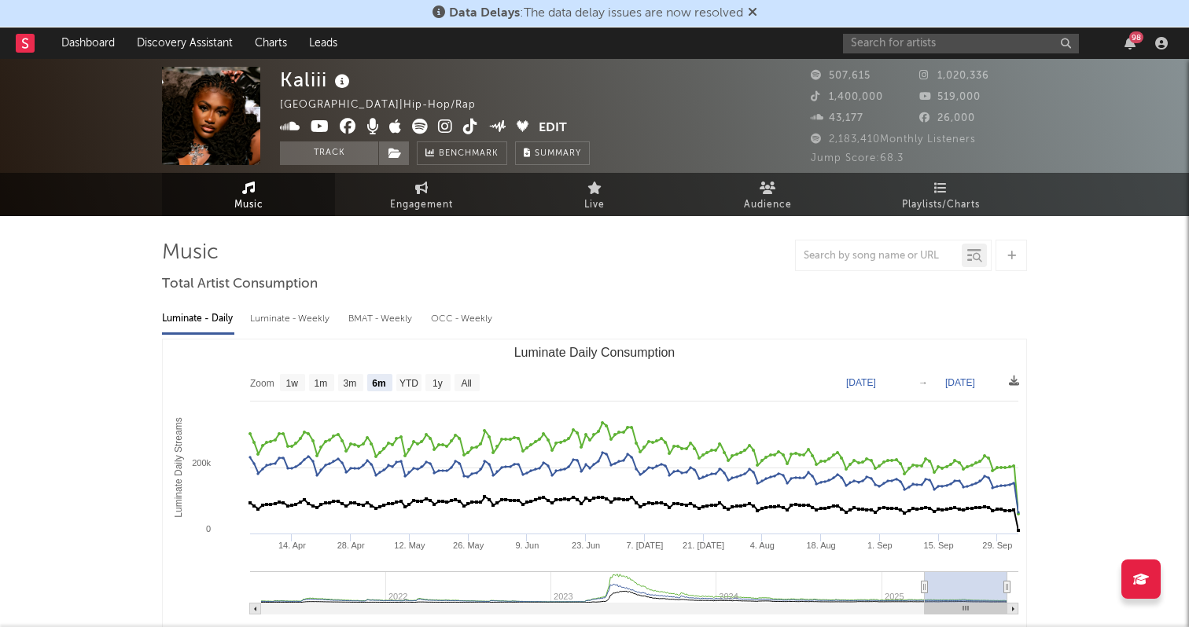
click at [443, 128] on icon at bounding box center [445, 127] width 15 height 16
click at [469, 124] on icon at bounding box center [470, 127] width 15 height 16
click at [312, 127] on icon at bounding box center [320, 127] width 19 height 16
